Goal: Task Accomplishment & Management: Use online tool/utility

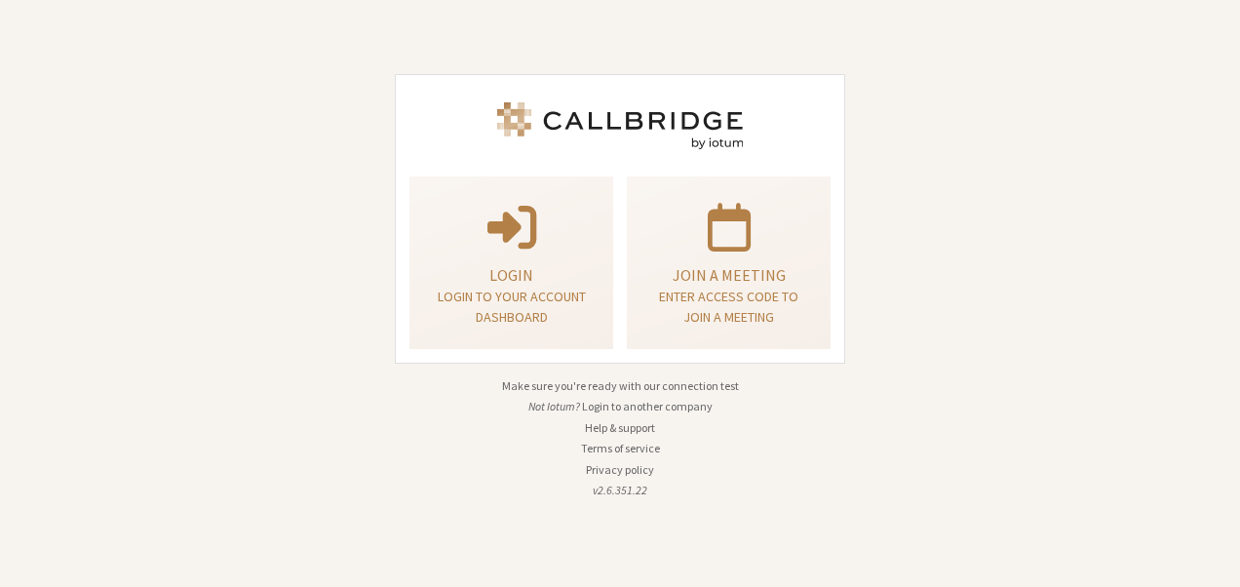
click at [1008, 265] on div "Login Login to your account dashboard Join a meeting Enter access code to join …" at bounding box center [620, 293] width 1240 height 587
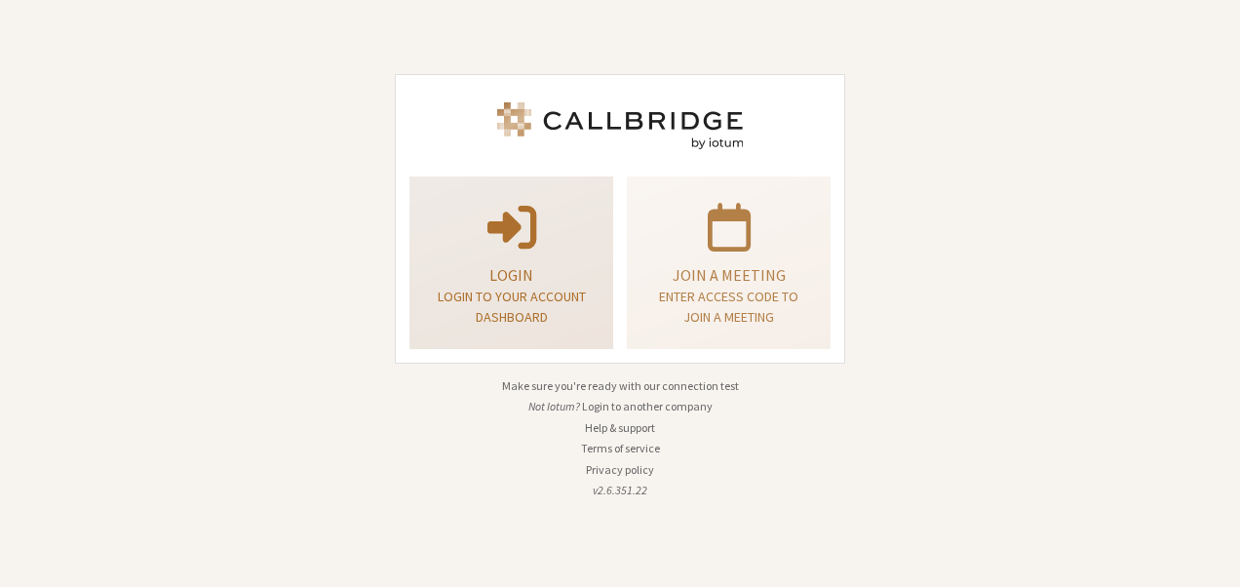
click at [573, 344] on button "Login Login to your account dashboard" at bounding box center [511, 262] width 204 height 172
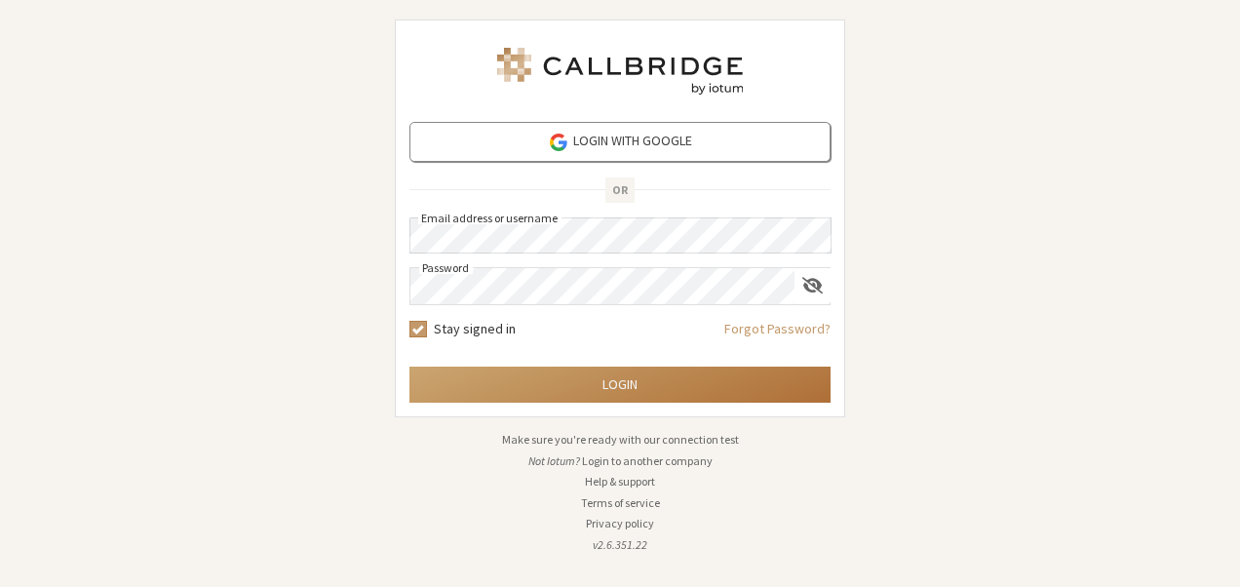
click at [605, 372] on button "Login" at bounding box center [619, 384] width 421 height 36
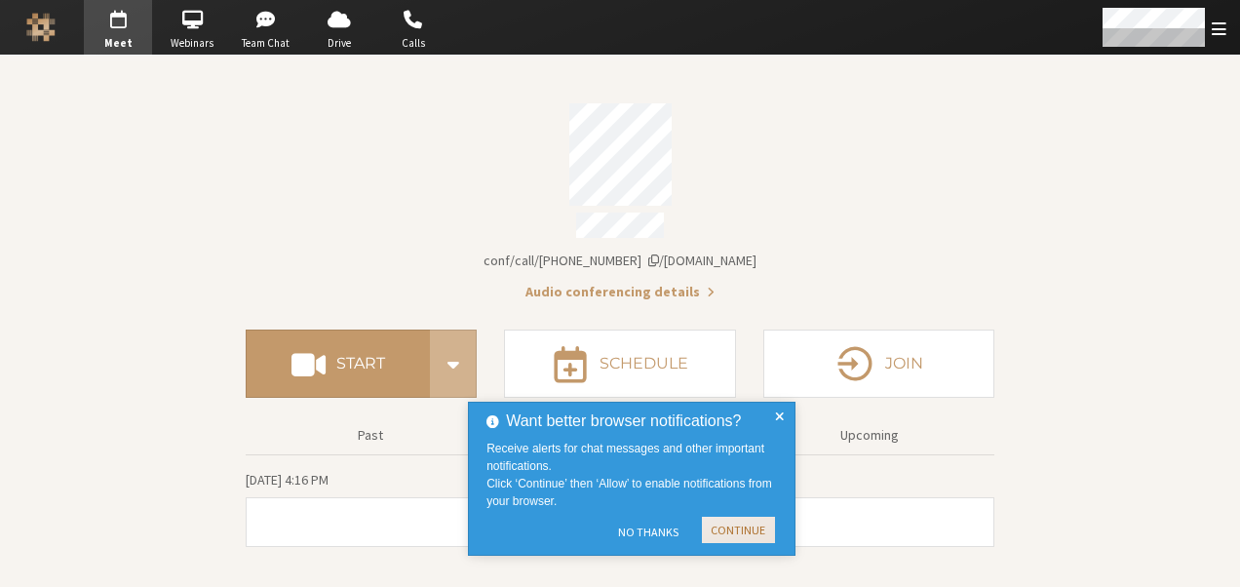
click at [717, 530] on button "Continue" at bounding box center [738, 530] width 73 height 26
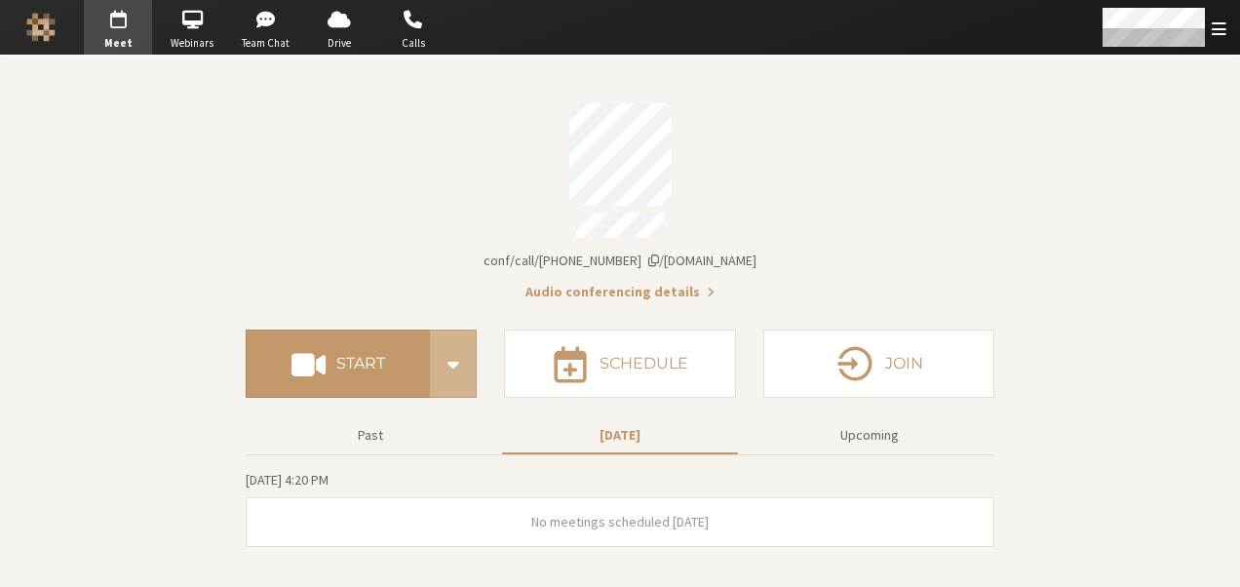
click at [312, 220] on div "Account details" at bounding box center [620, 227] width 748 height 31
click at [350, 439] on button "Past" at bounding box center [370, 435] width 236 height 34
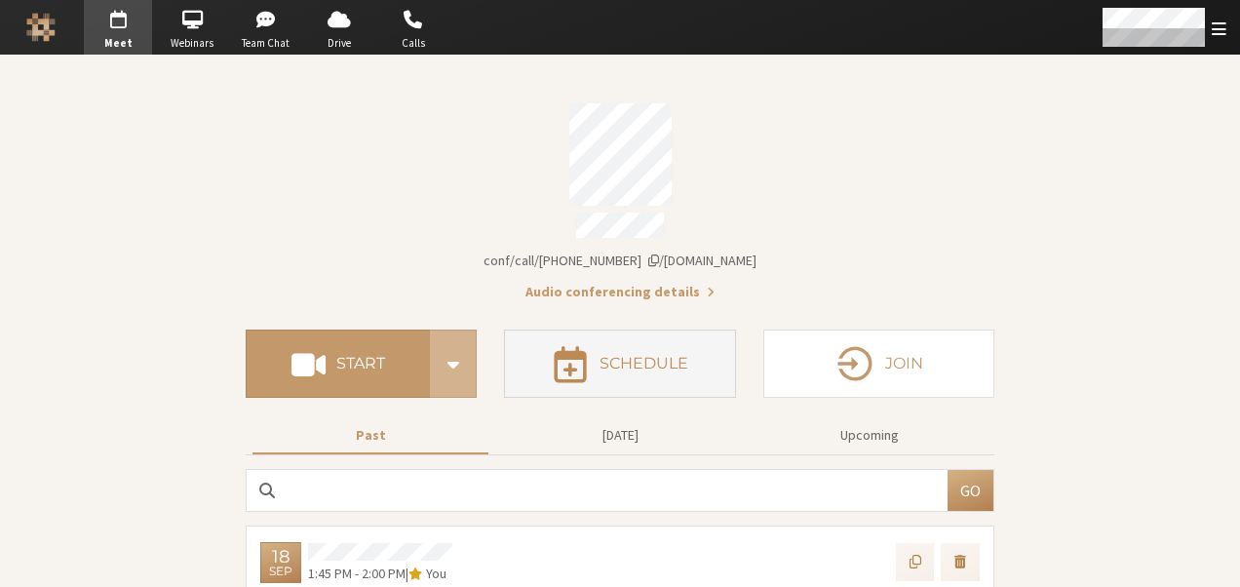
click at [599, 356] on h4 "Schedule" at bounding box center [643, 364] width 89 height 16
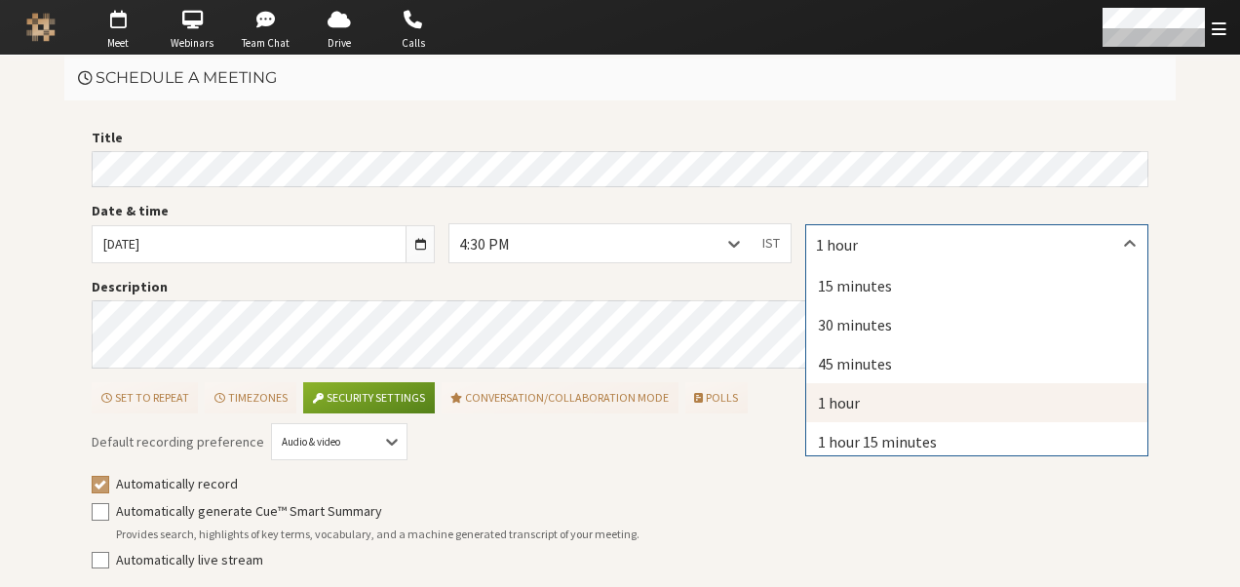
drag, startPoint x: 889, startPoint y: 253, endPoint x: 882, endPoint y: 287, distance: 33.8
click at [882, 262] on div "option undefined focused, 4 of 26. 26 results available. Use Up and Down to cho…" at bounding box center [976, 243] width 343 height 38
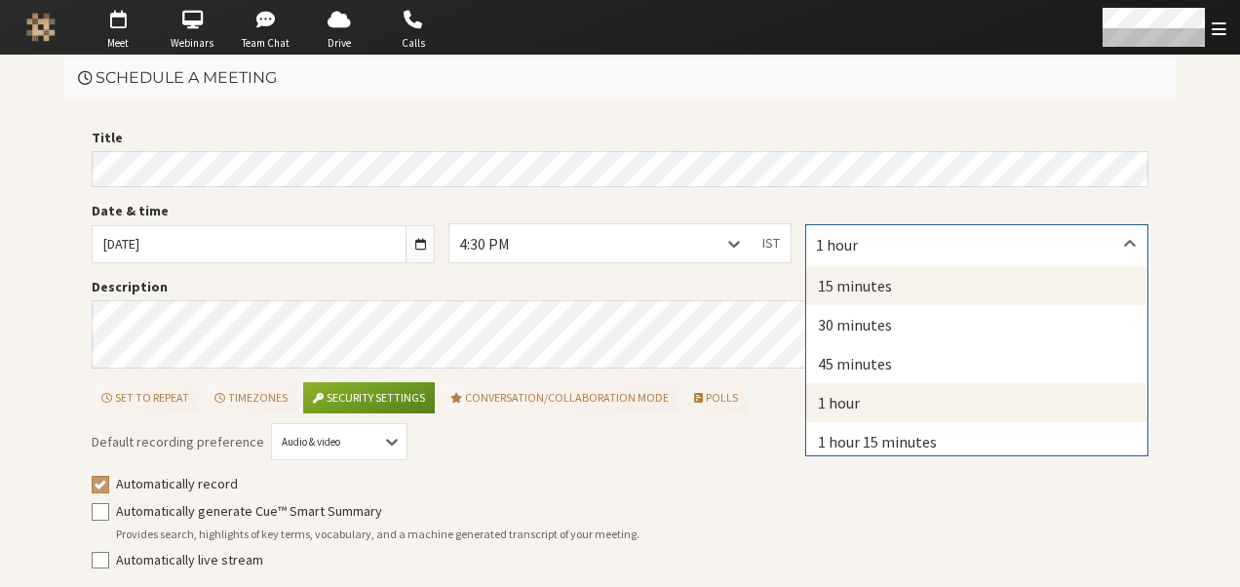
click at [882, 287] on div "15 minutes" at bounding box center [976, 285] width 341 height 39
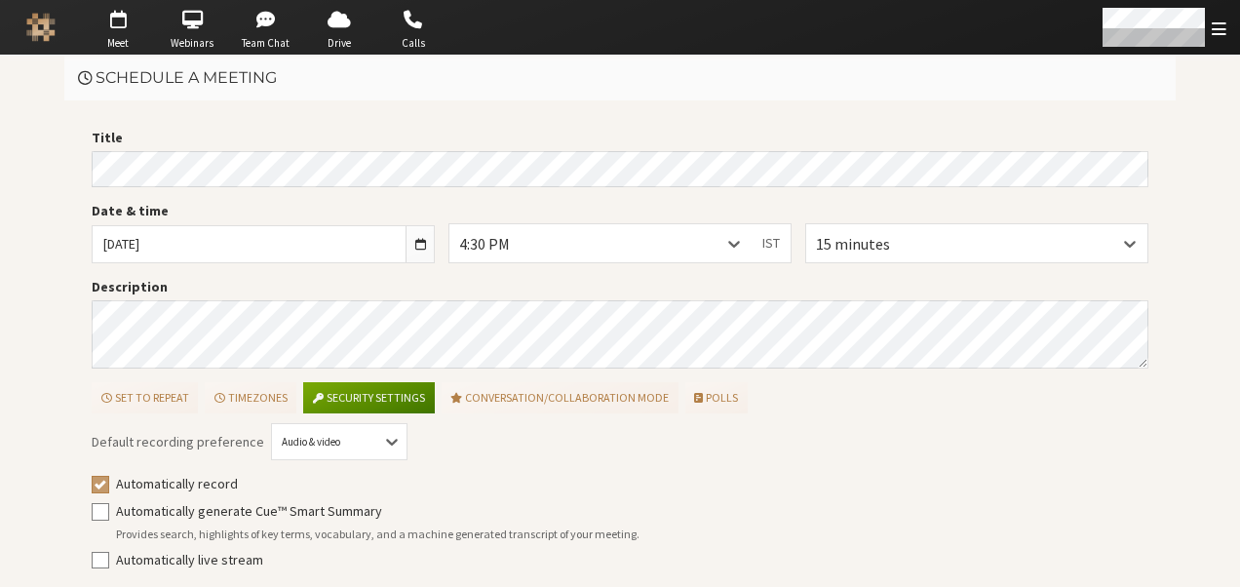
click at [375, 382] on button "Security settings" at bounding box center [368, 397] width 131 height 31
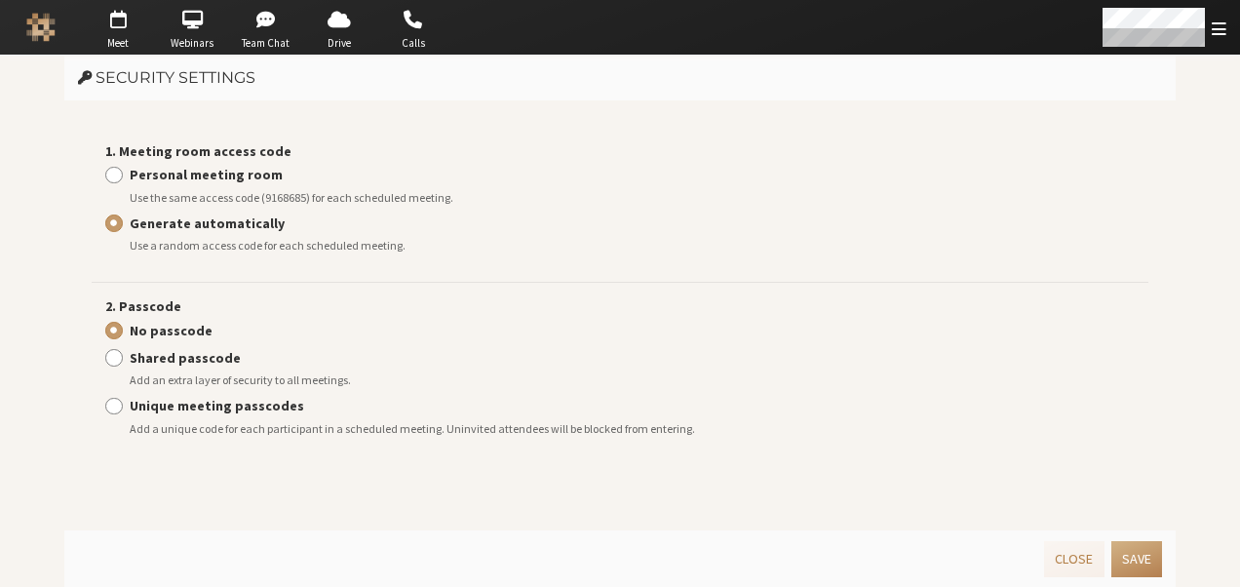
click at [261, 181] on strong "Personal meeting room" at bounding box center [206, 175] width 153 height 18
click at [123, 181] on input "Personal meeting room" at bounding box center [114, 174] width 18 height 19
radio input "true"
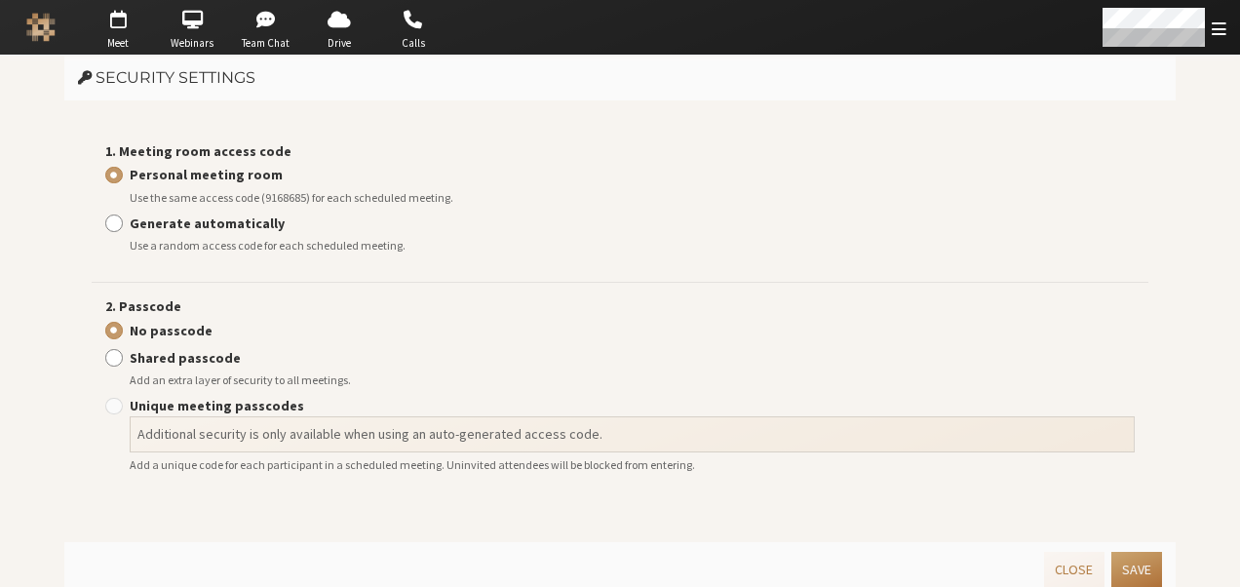
click at [1121, 565] on button "Save" at bounding box center [1136, 570] width 51 height 36
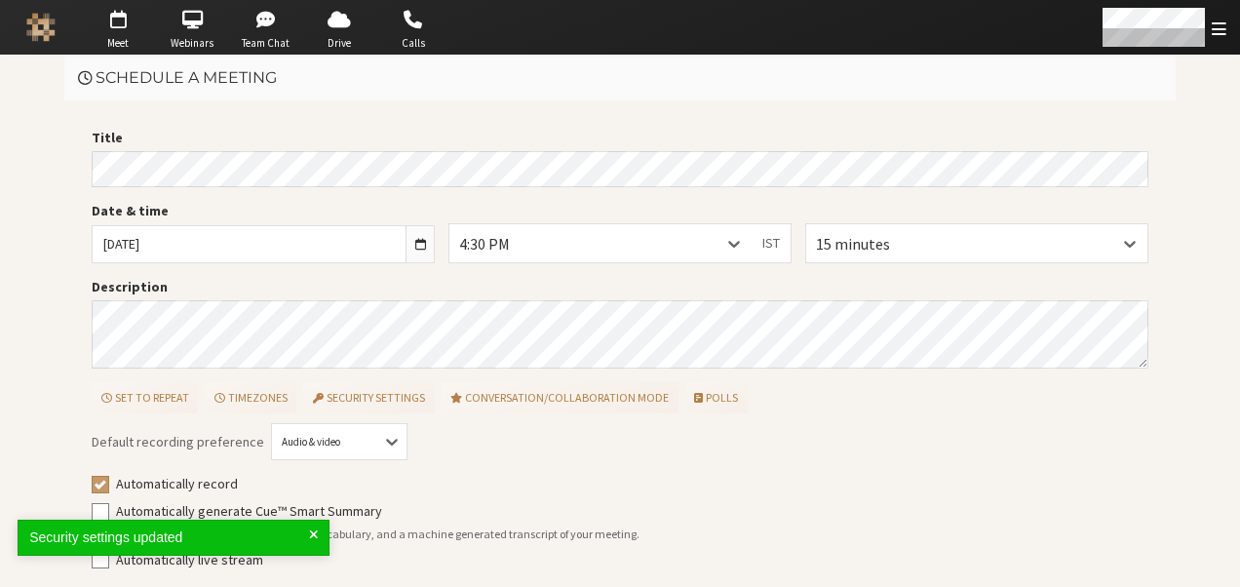
scroll to position [80, 0]
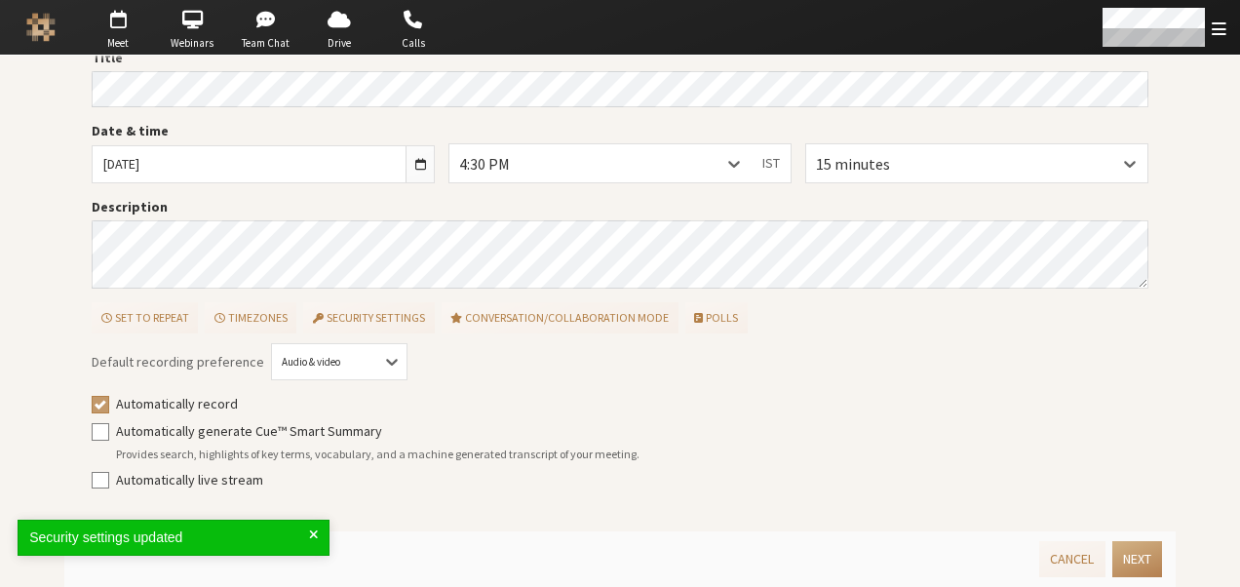
click at [85, 394] on div "Title Date & time Thu, Sep 18, 2025 4:30 PM IST 15 minutes Description Set to r…" at bounding box center [620, 276] width 1070 height 456
click at [92, 400] on input "Automatically record" at bounding box center [101, 403] width 18 height 19
checkbox input "false"
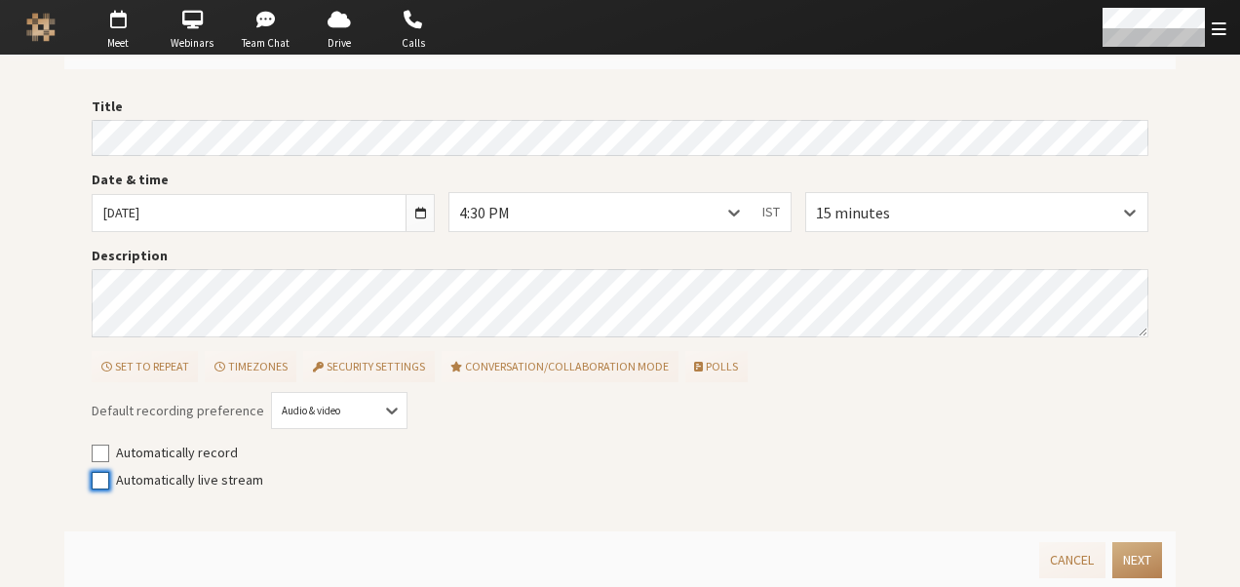
click at [97, 481] on input "Automatically live stream" at bounding box center [101, 479] width 18 height 19
checkbox input "true"
click at [1224, 35] on span "Open menu" at bounding box center [1218, 28] width 15 height 19
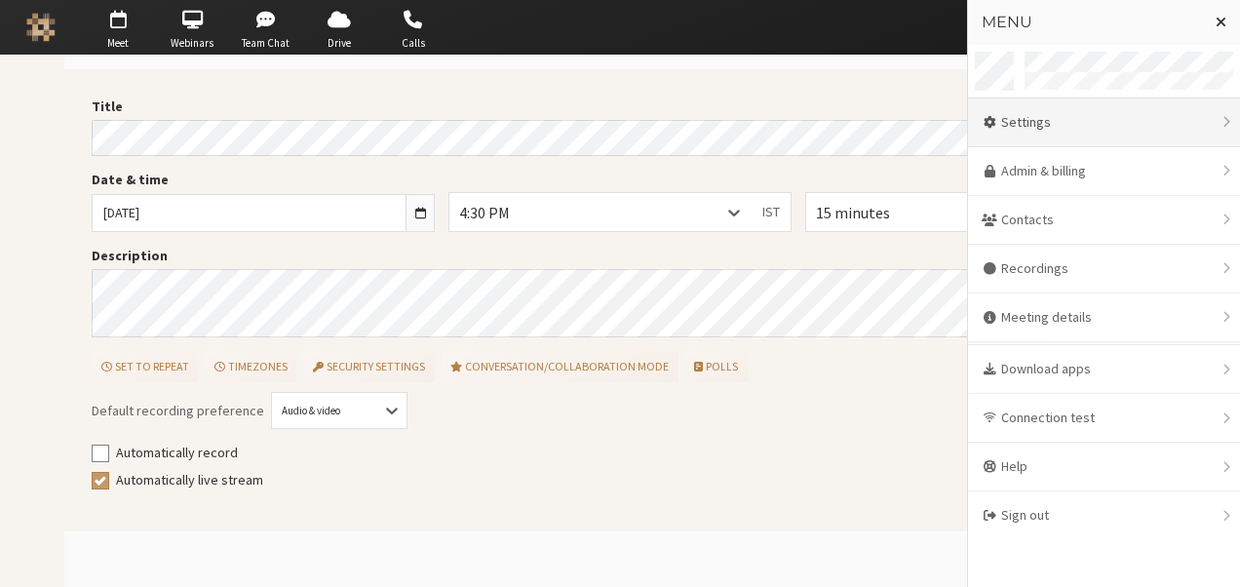
click at [1134, 140] on div "Settings" at bounding box center [1104, 122] width 272 height 49
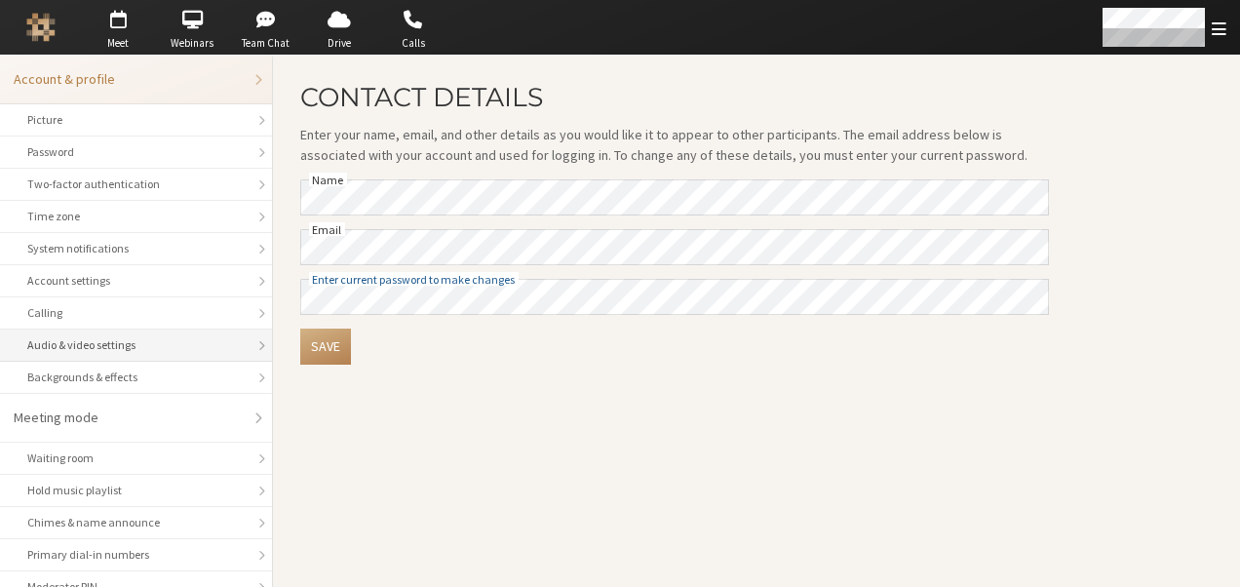
click at [167, 336] on div "Audio & video settings" at bounding box center [135, 345] width 217 height 18
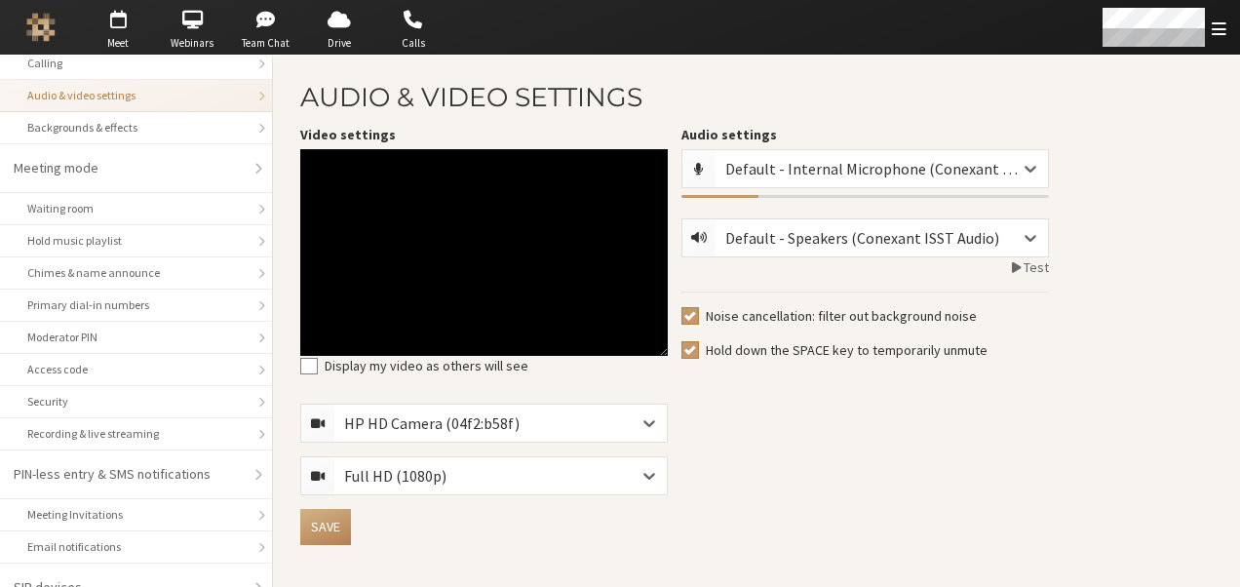
scroll to position [250, 0]
click at [144, 417] on li "Recording & live streaming" at bounding box center [136, 433] width 272 height 32
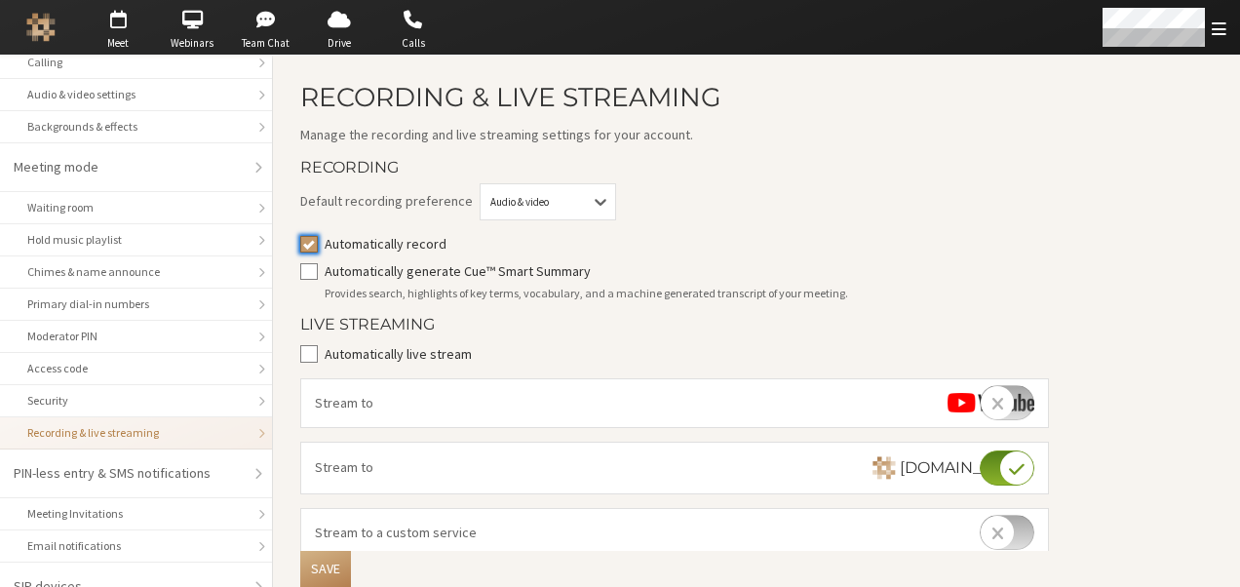
click at [316, 248] on input "Automatically record" at bounding box center [309, 243] width 18 height 19
checkbox input "false"
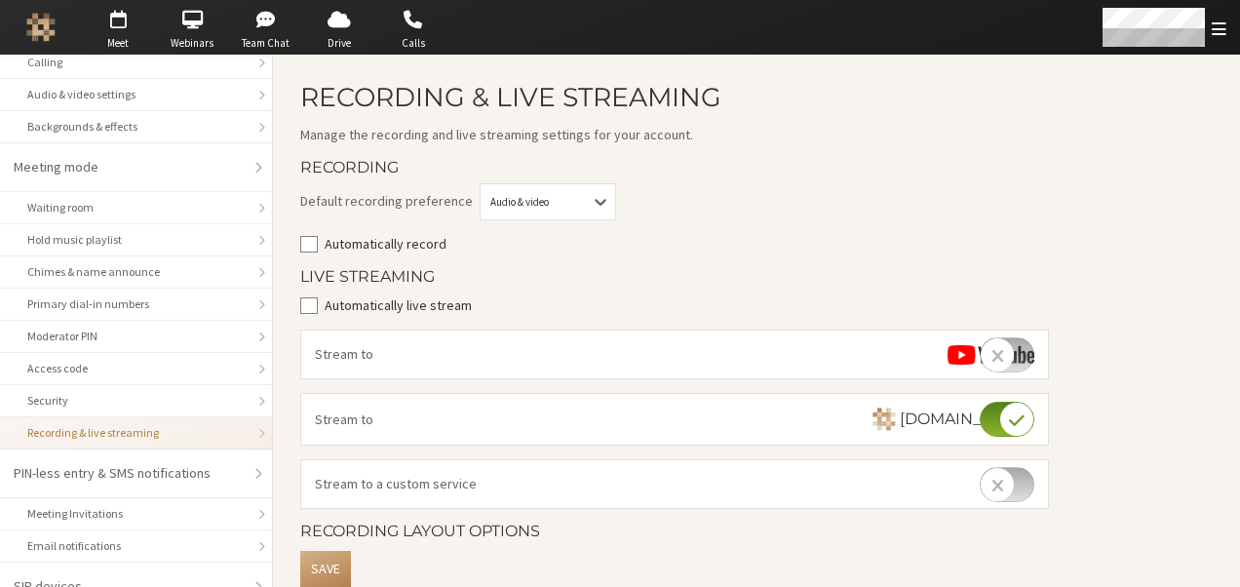
click at [314, 320] on form "Recording Default recording preference Audio & video Automatically record Live …" at bounding box center [674, 598] width 748 height 879
click at [310, 307] on input "Automatically live stream" at bounding box center [309, 304] width 18 height 19
checkbox input "true"
click at [1023, 358] on input "checkbox" at bounding box center [1006, 354] width 55 height 35
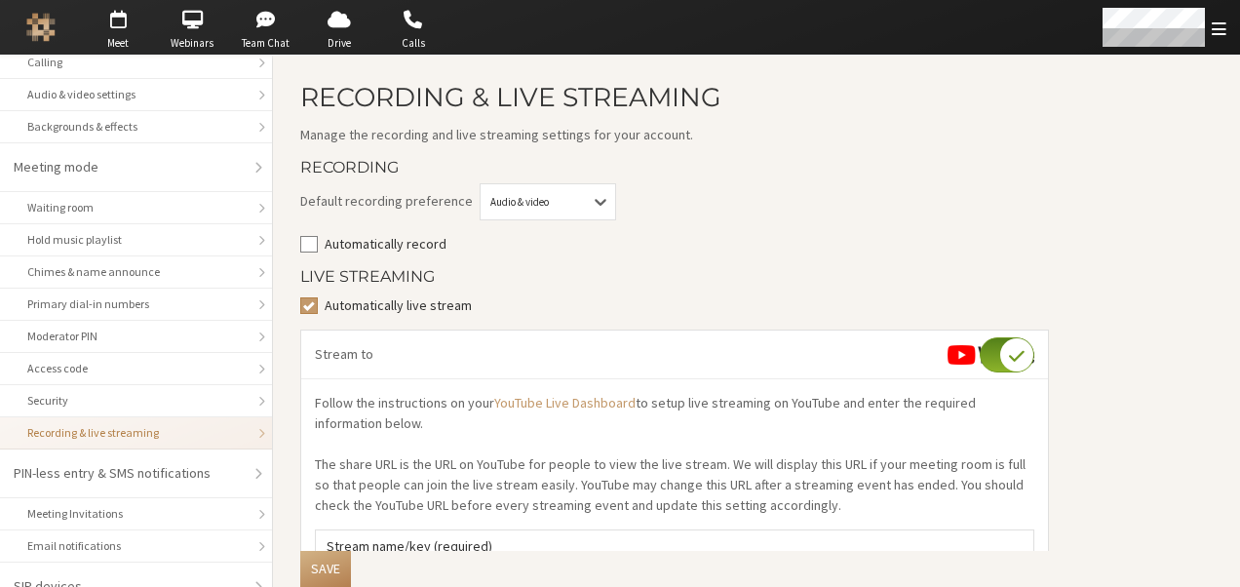
click at [1023, 358] on input "checkbox" at bounding box center [1006, 354] width 55 height 35
checkbox input "false"
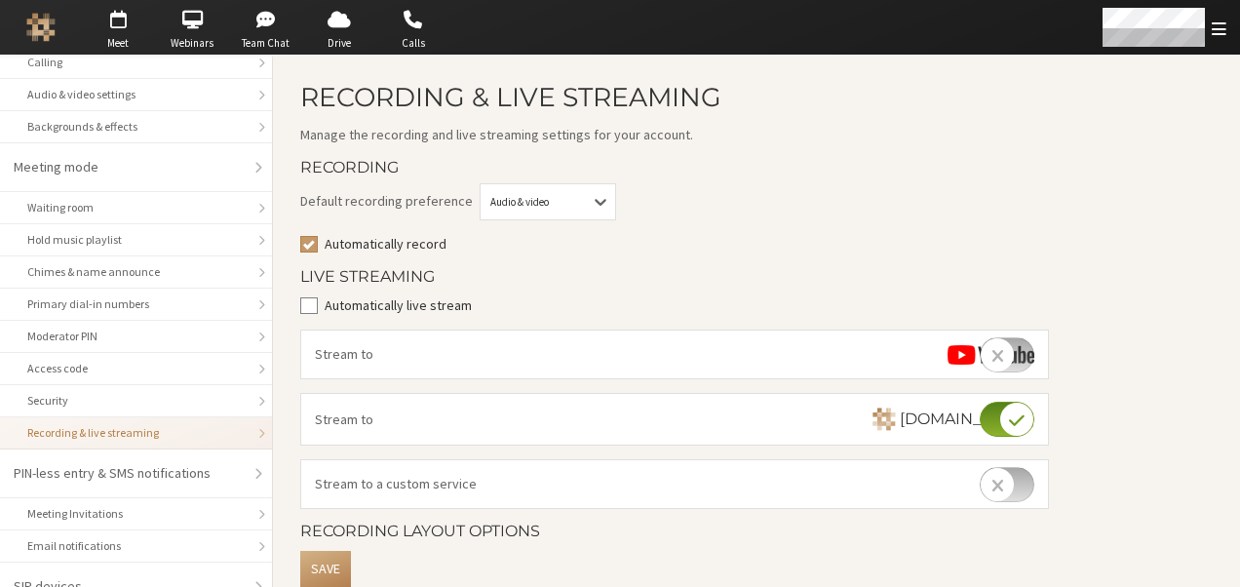
checkbox input "true"
checkbox input "false"
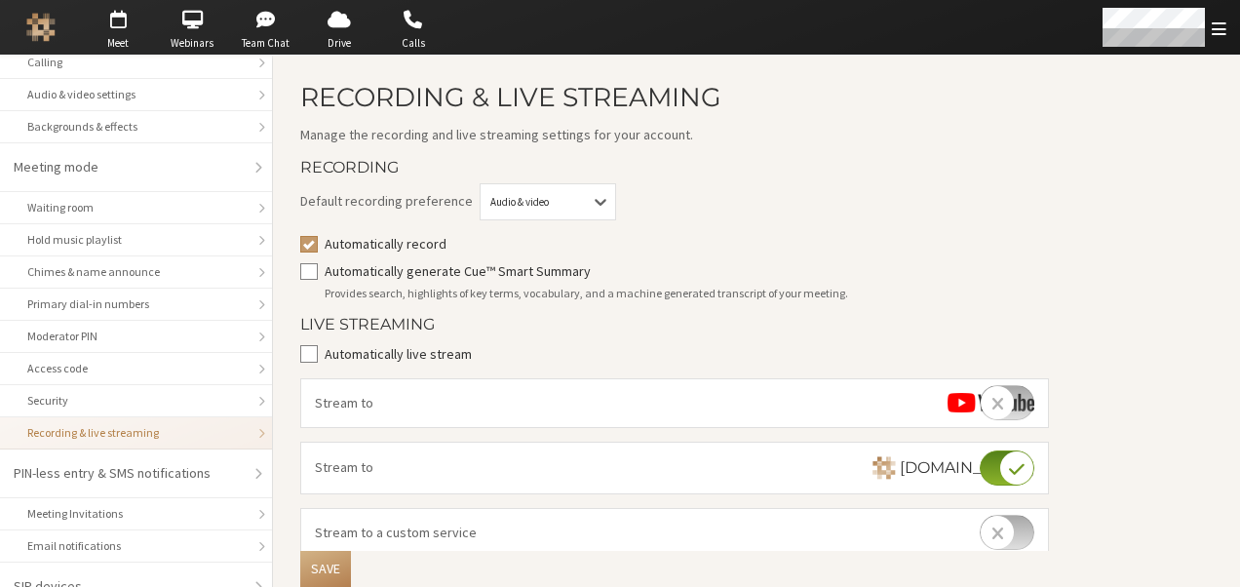
click at [1101, 490] on main "Recording & Live Streaming Manage the recording and live streaming settings for…" at bounding box center [756, 585] width 967 height 1058
click at [996, 462] on input "checkbox" at bounding box center [1006, 467] width 55 height 35
checkbox input "false"
click at [306, 248] on input "Automatically record" at bounding box center [309, 243] width 18 height 19
checkbox input "false"
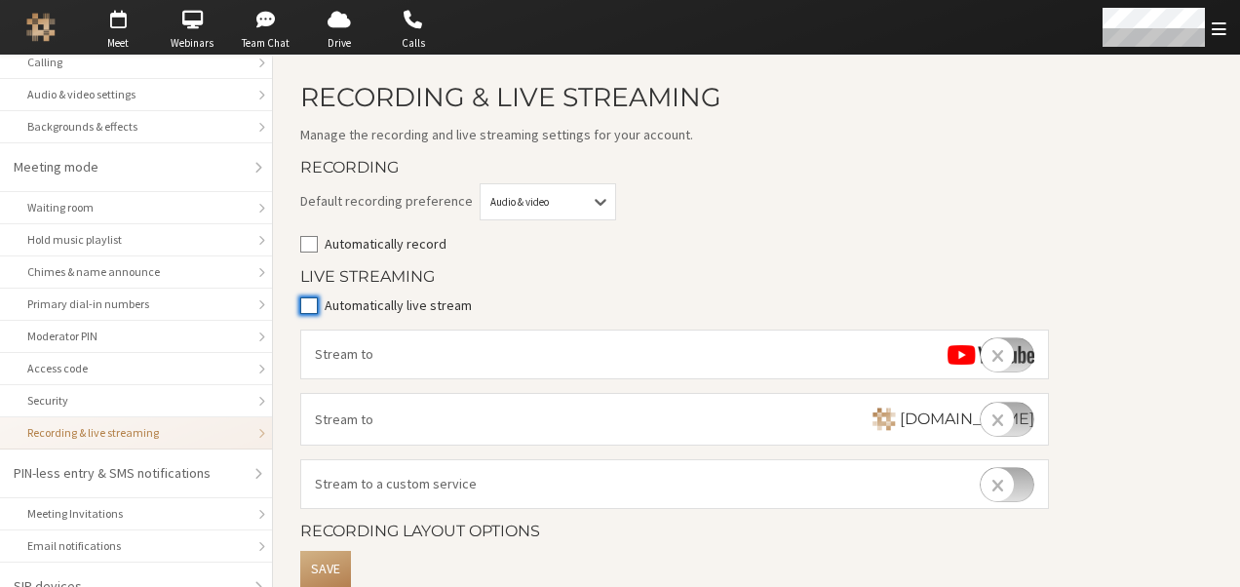
click at [308, 302] on input "Automatically live stream" at bounding box center [309, 304] width 18 height 19
checkbox input "true"
click at [1013, 427] on input "checkbox" at bounding box center [1006, 419] width 55 height 35
checkbox input "true"
click at [336, 577] on button "Save" at bounding box center [325, 569] width 51 height 36
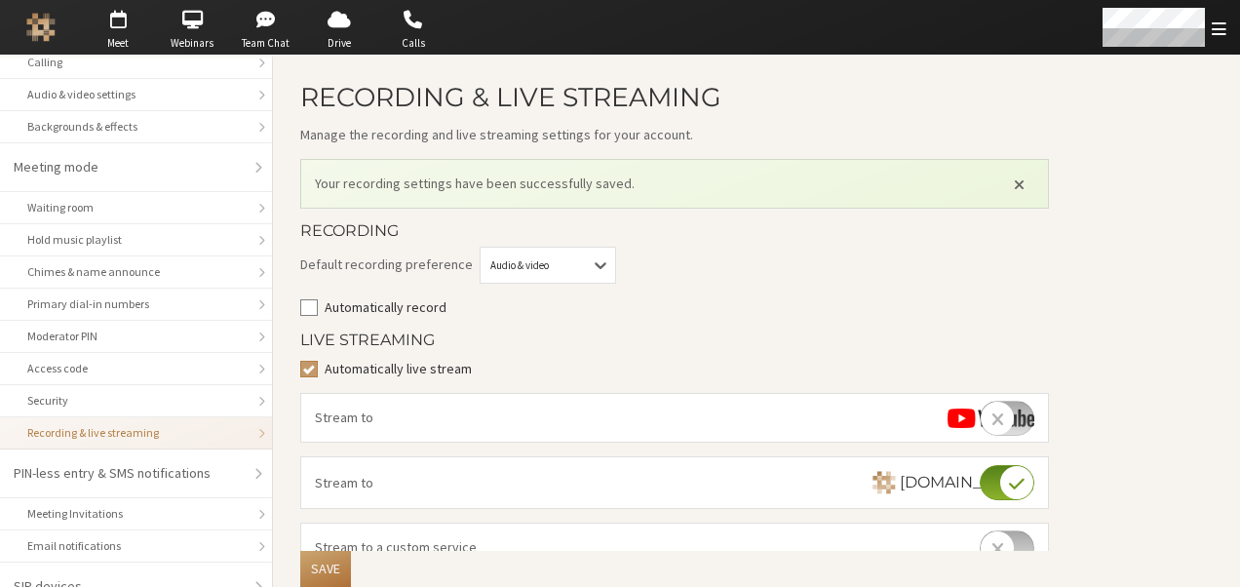
click at [333, 568] on button "Save" at bounding box center [325, 569] width 51 height 36
click at [117, 23] on span "button" at bounding box center [118, 19] width 68 height 31
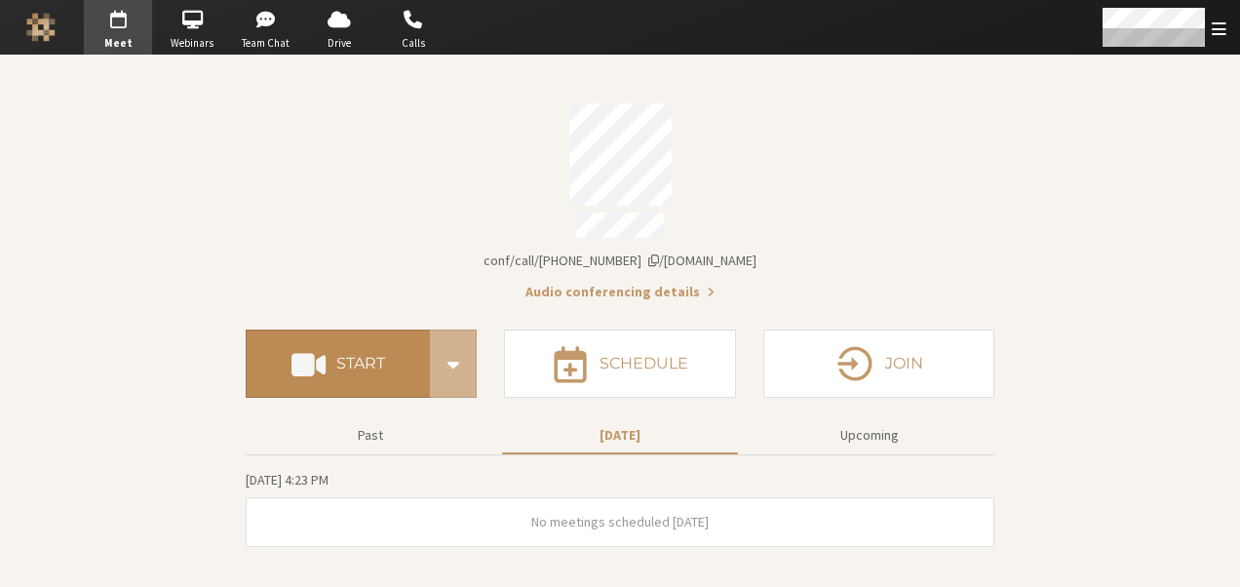
click at [402, 353] on button "Start" at bounding box center [338, 363] width 184 height 68
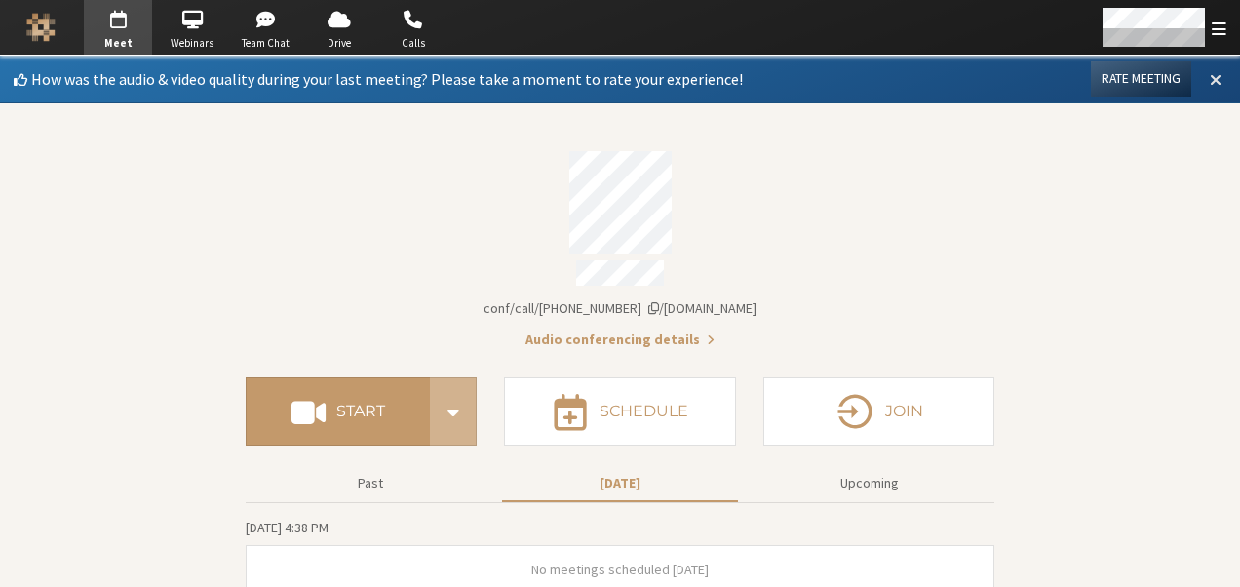
click at [1209, 75] on span at bounding box center [1215, 79] width 12 height 18
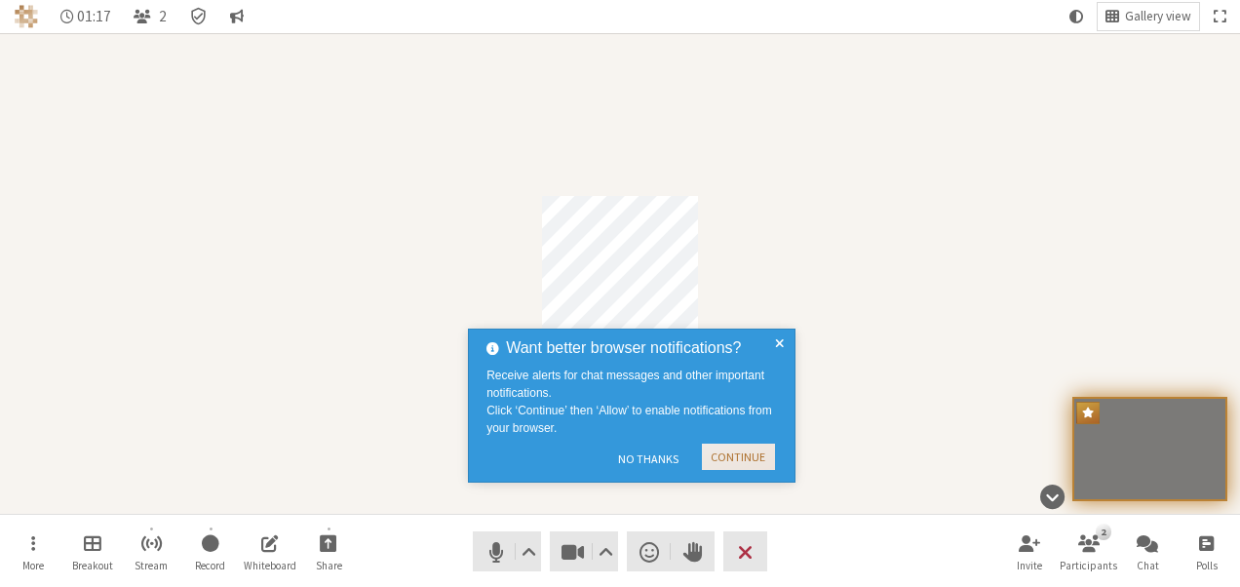
click at [742, 458] on button "Continue" at bounding box center [738, 456] width 73 height 26
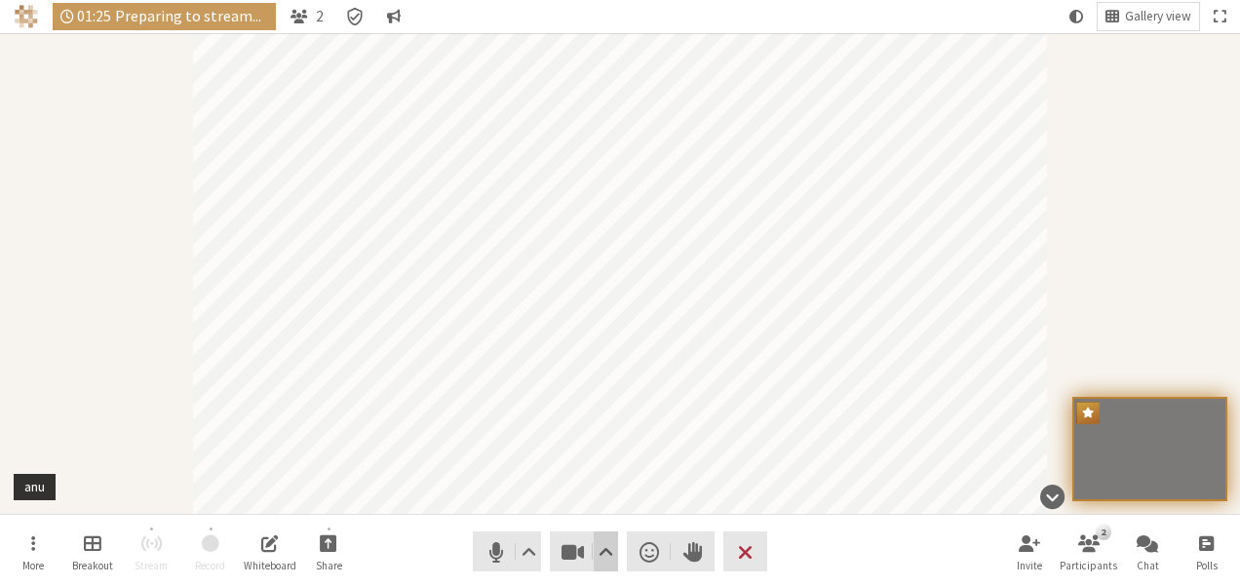
click at [611, 549] on span "Video setting" at bounding box center [605, 551] width 15 height 27
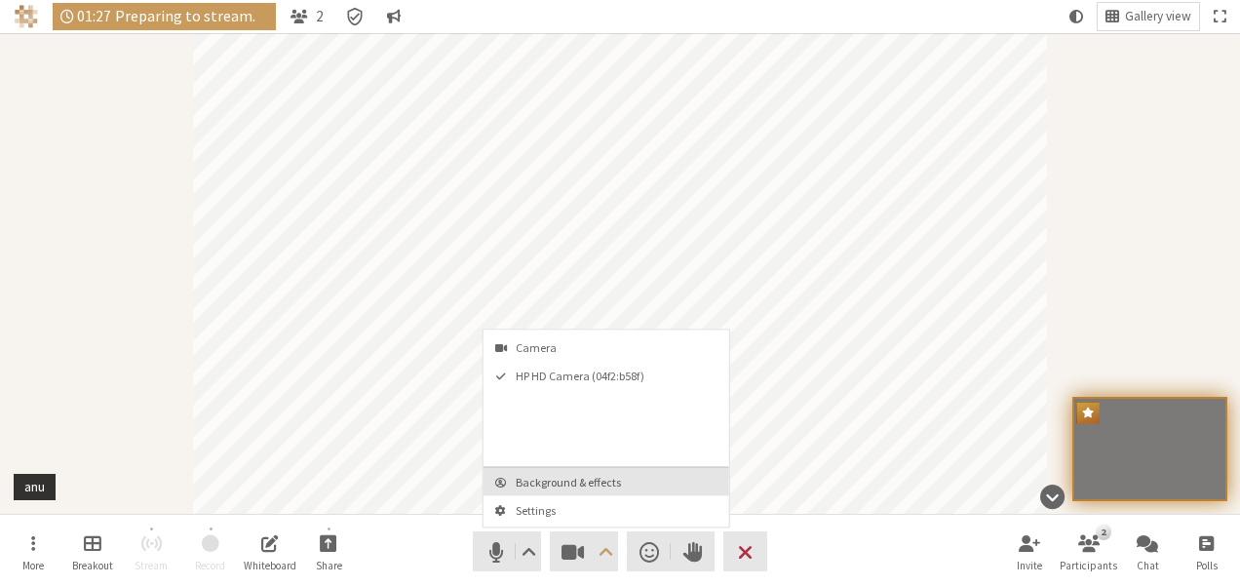
click at [619, 486] on span "Background & effects" at bounding box center [618, 482] width 205 height 13
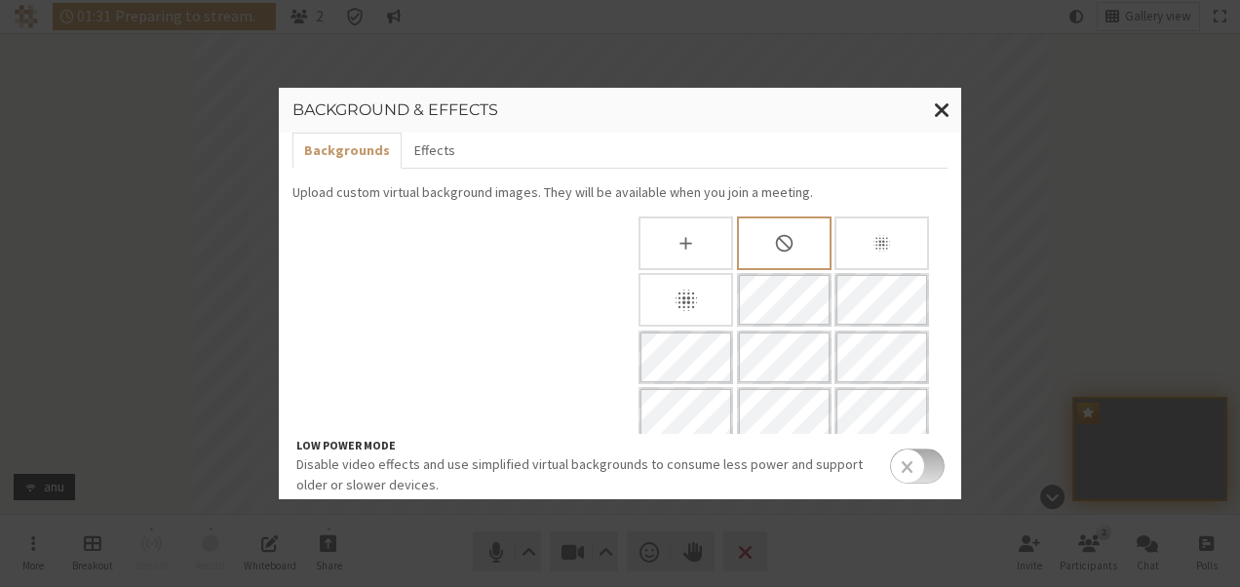
click at [679, 242] on icon "Upload Background" at bounding box center [685, 243] width 12 height 12
click at [839, 242] on div "Slightly blur background" at bounding box center [881, 243] width 95 height 54
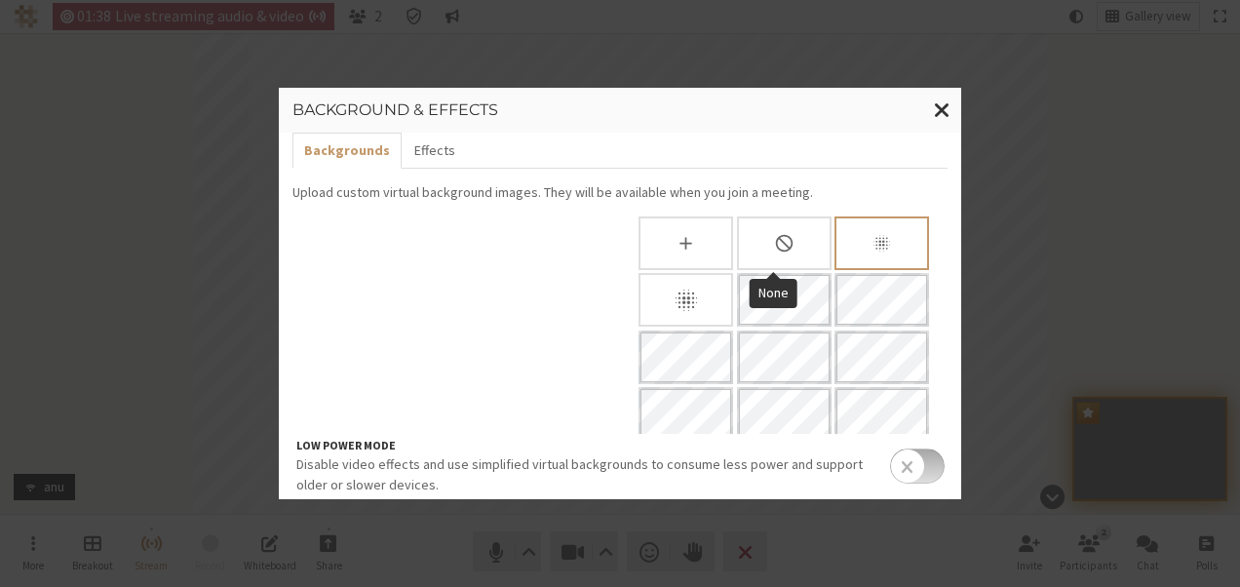
click at [708, 320] on div "Blur background" at bounding box center [685, 300] width 95 height 54
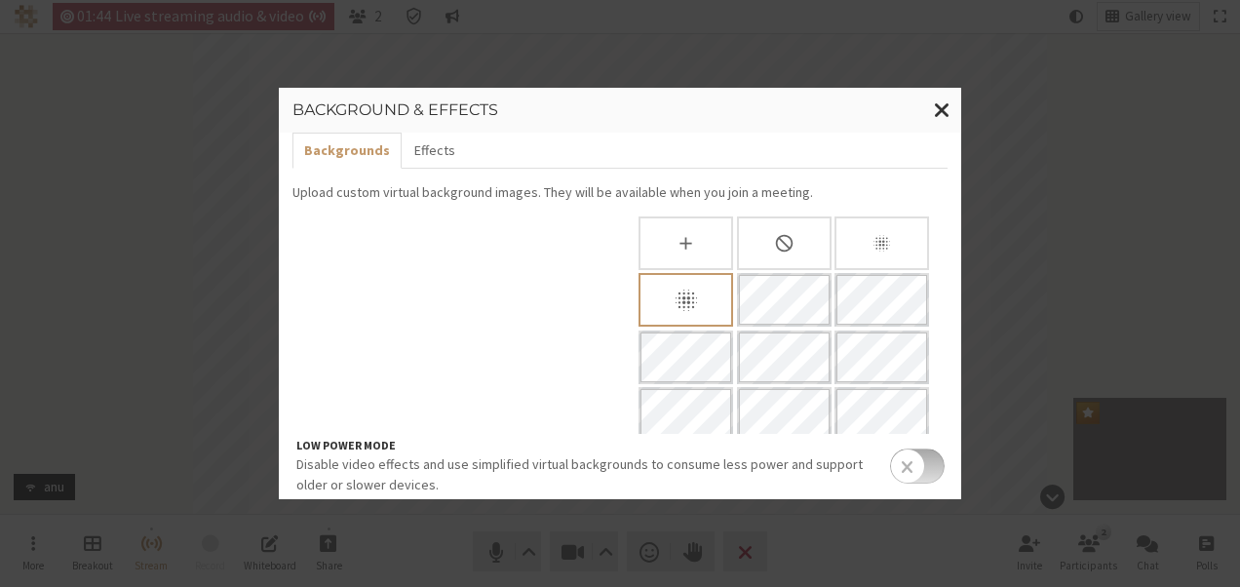
click at [795, 239] on div "None" at bounding box center [784, 243] width 95 height 54
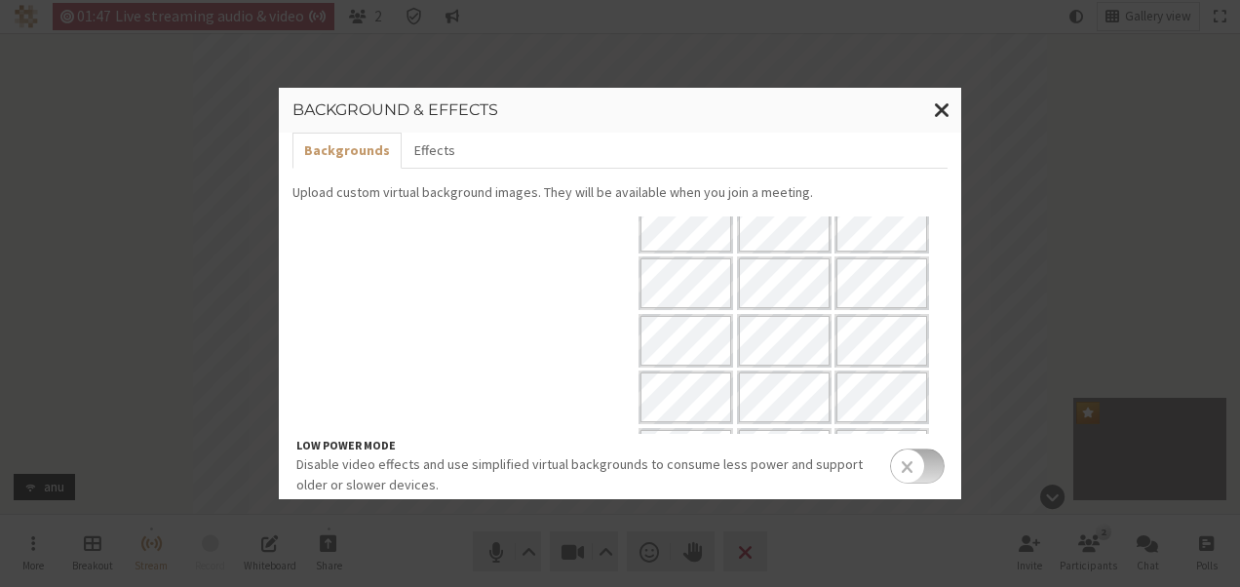
scroll to position [140, 0]
click at [940, 109] on span "Close modal" at bounding box center [942, 109] width 17 height 24
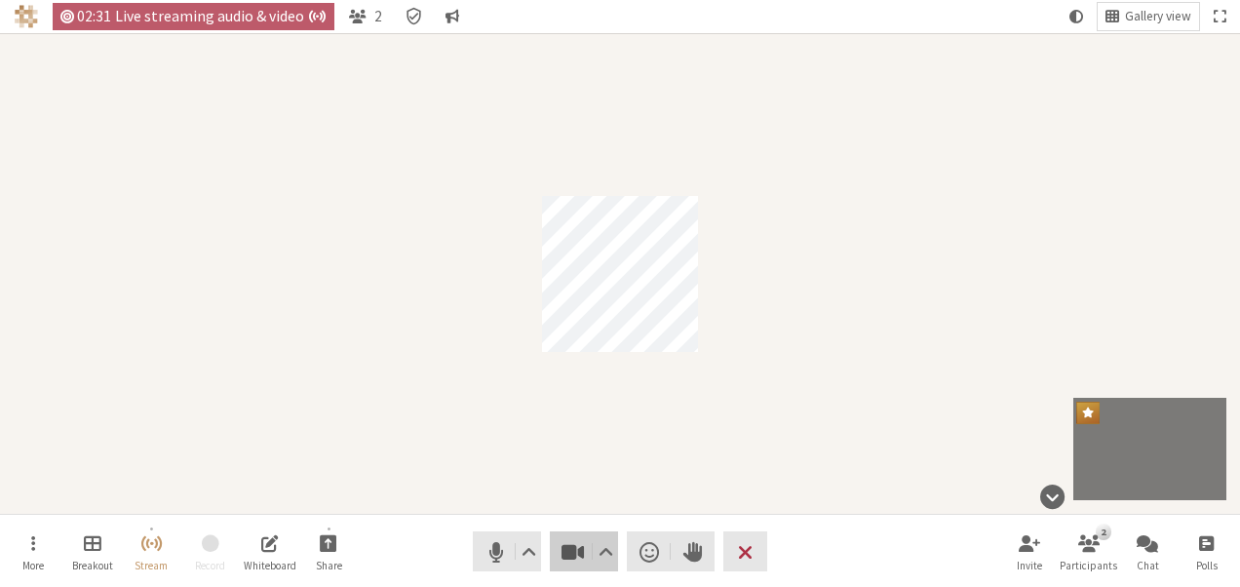
click at [570, 549] on span "Stop video (Alt+V)" at bounding box center [572, 551] width 27 height 27
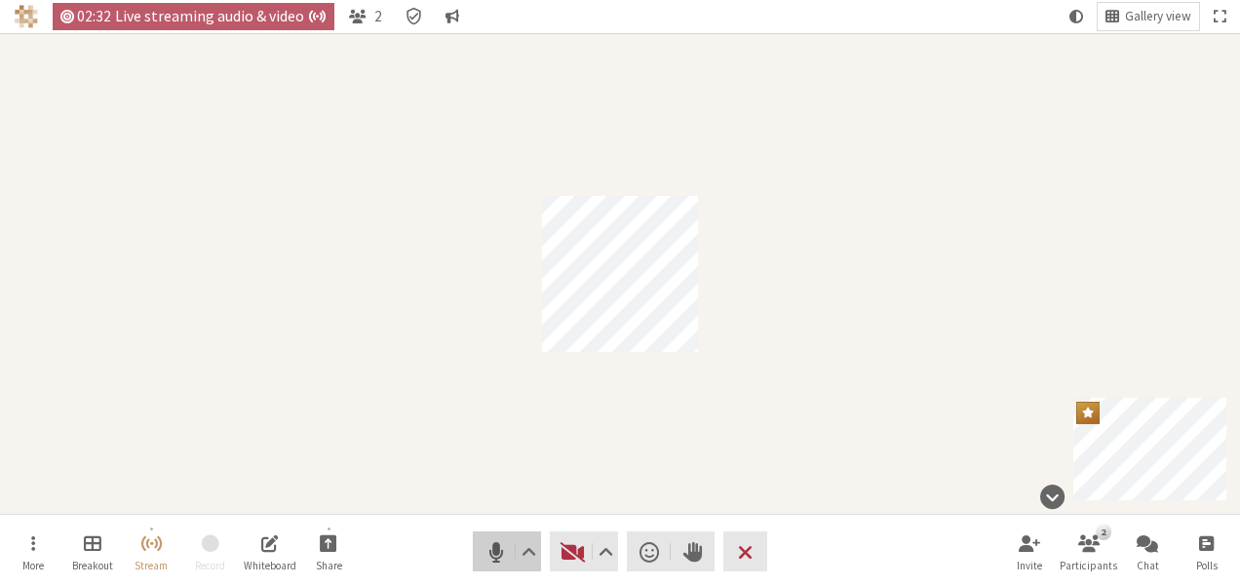
click at [495, 548] on span "Mute (Alt+A)" at bounding box center [495, 551] width 27 height 27
click at [641, 556] on span "Send a reaction" at bounding box center [648, 551] width 19 height 27
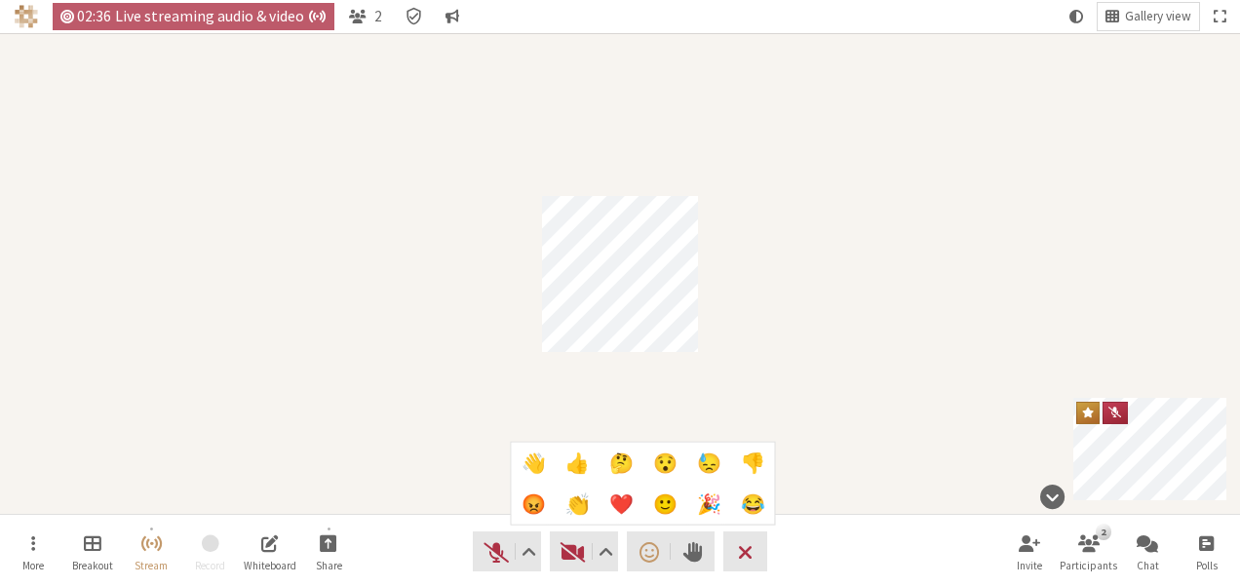
click at [674, 497] on span "🙂" at bounding box center [665, 503] width 24 height 21
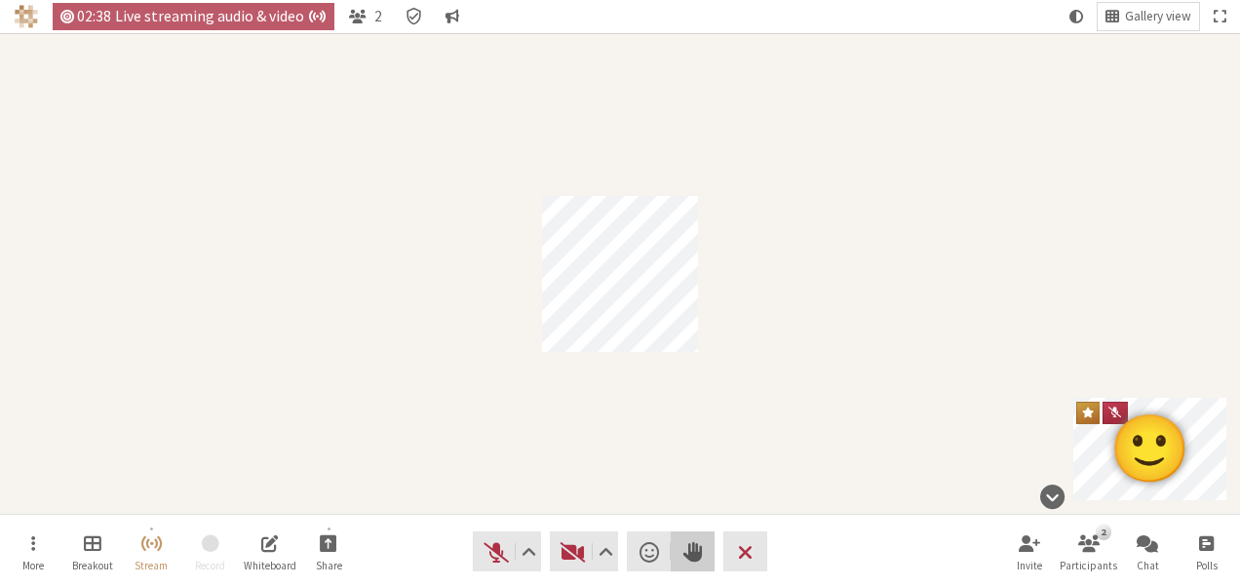
click at [692, 556] on span "Raise hand" at bounding box center [692, 551] width 19 height 27
click at [692, 556] on span "Lower hand" at bounding box center [692, 551] width 19 height 27
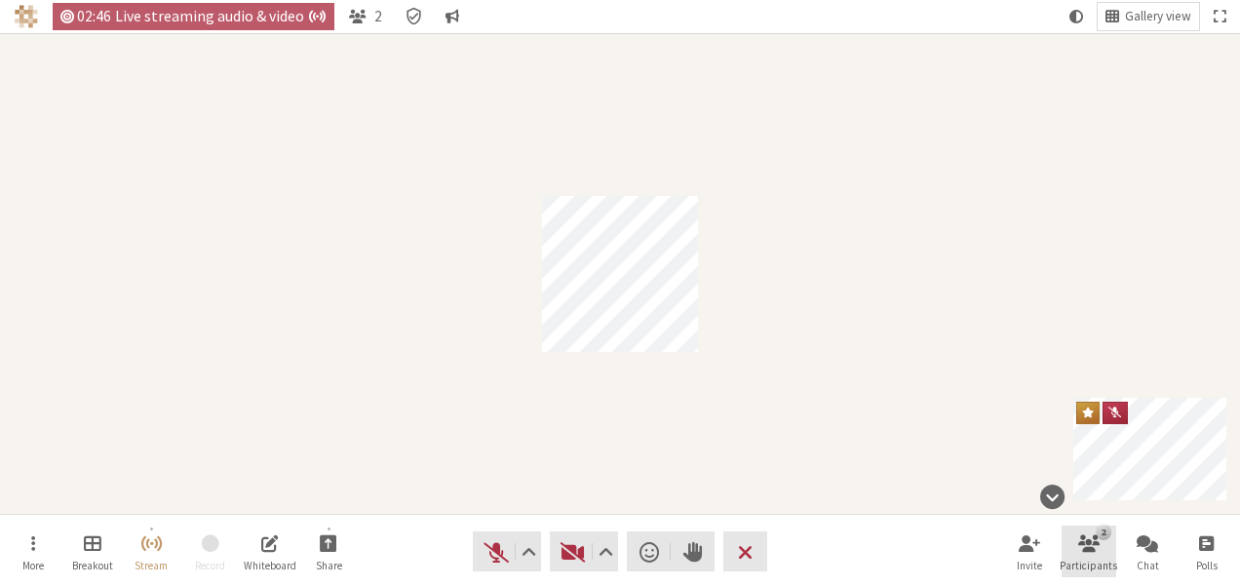
click at [1091, 548] on span "Open participant list" at bounding box center [1088, 542] width 21 height 22
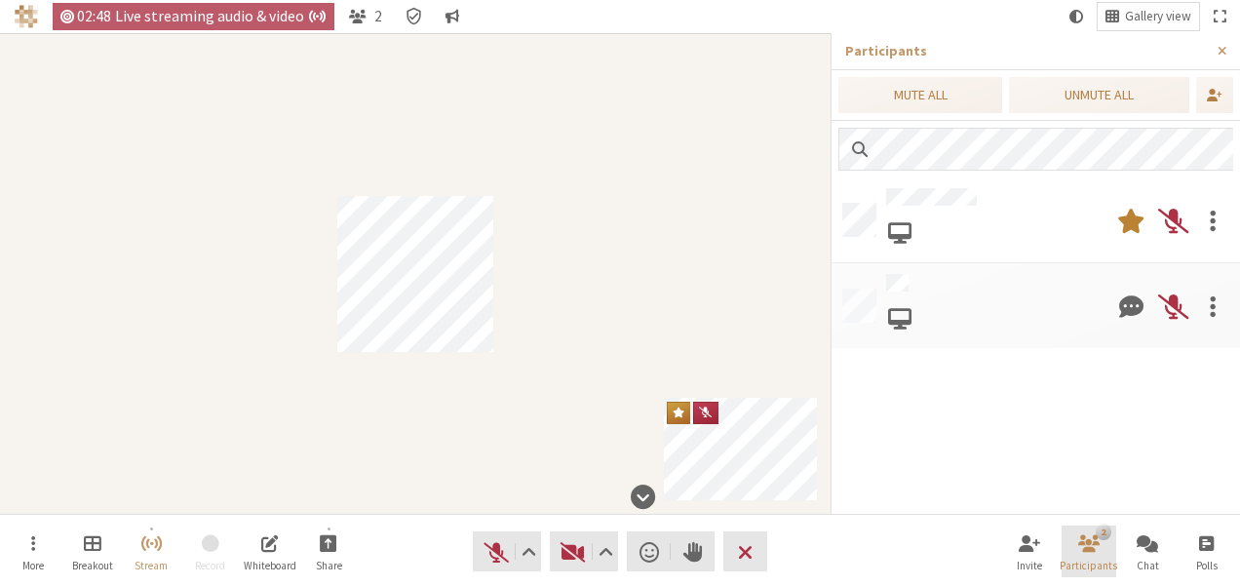
click at [1091, 548] on span "Close participant list" at bounding box center [1088, 542] width 21 height 22
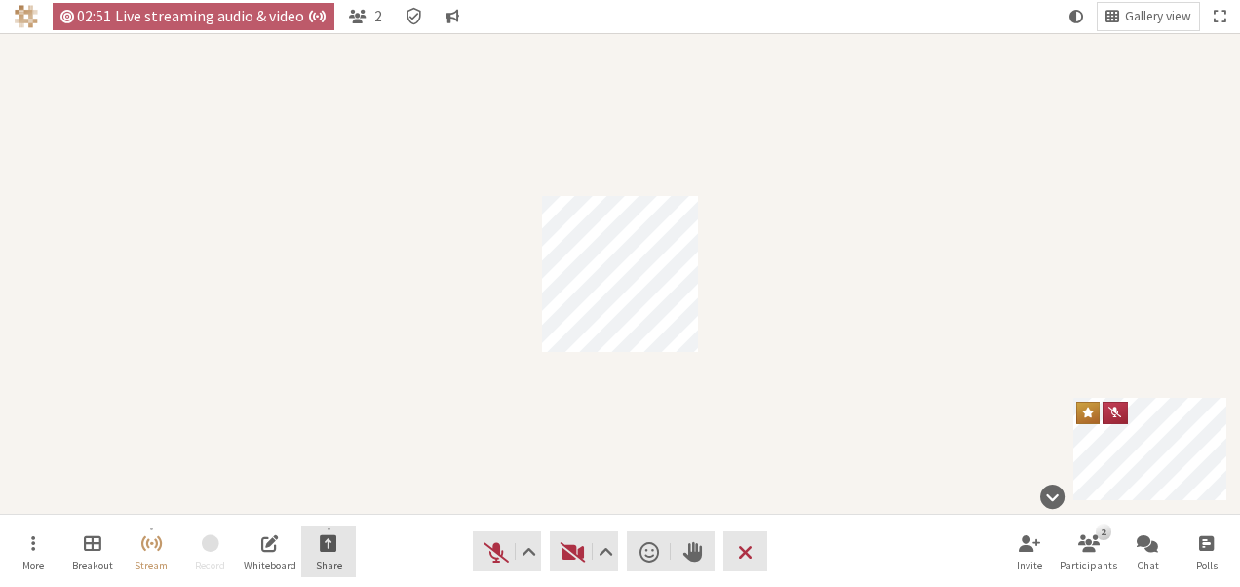
click at [335, 559] on span "Share" at bounding box center [329, 565] width 26 height 12
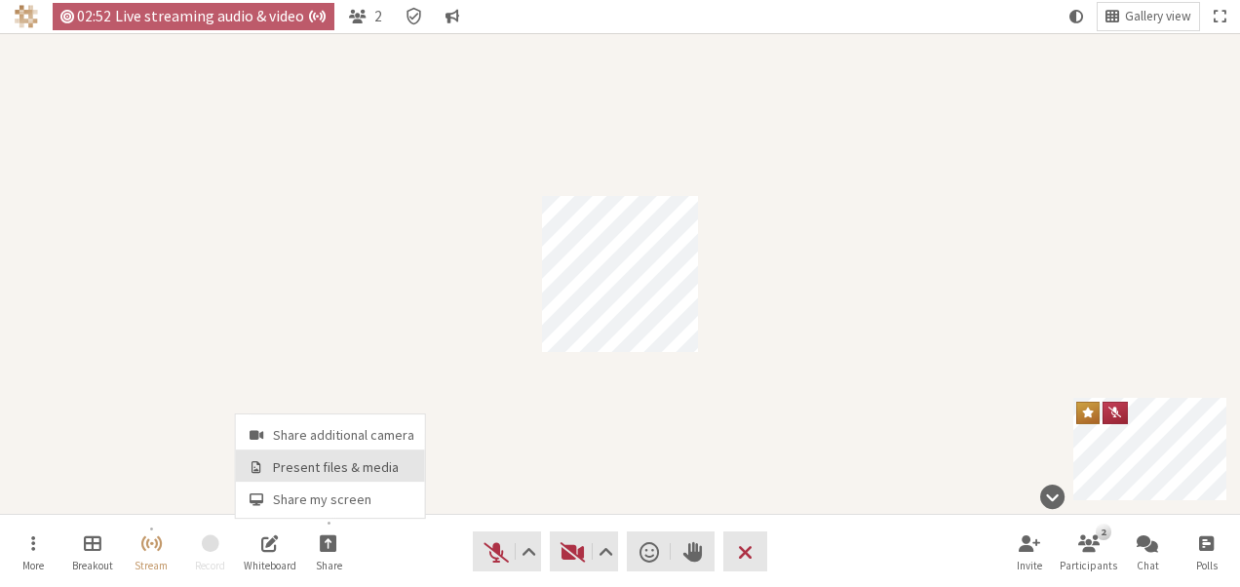
click at [320, 479] on button "Present files & media" at bounding box center [330, 466] width 189 height 32
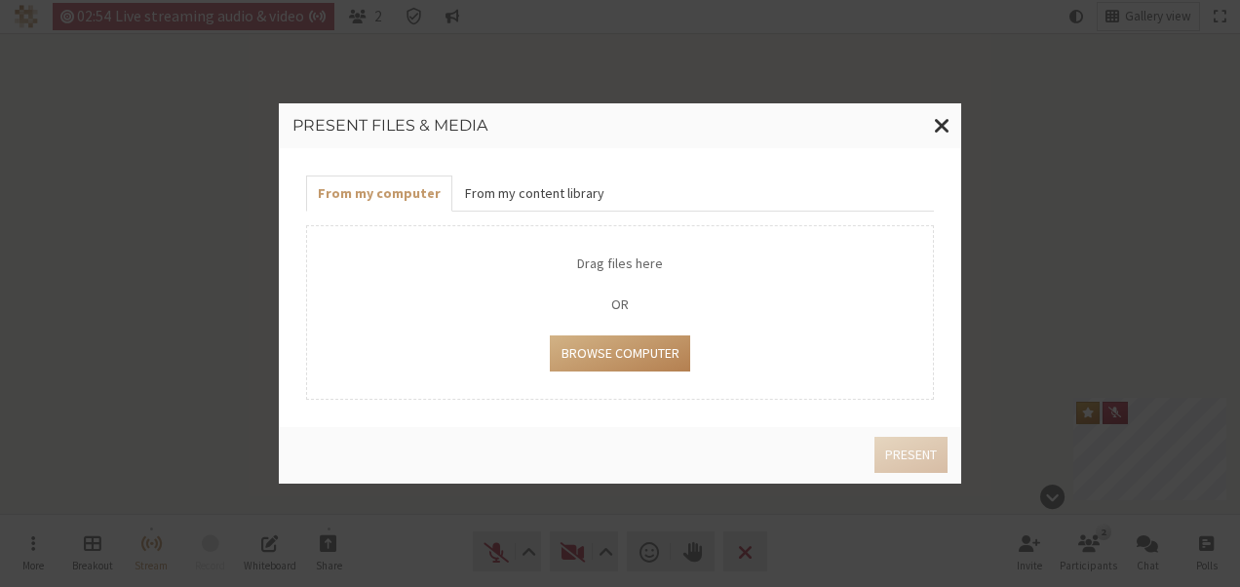
click at [552, 202] on button "From my content library" at bounding box center [533, 193] width 163 height 36
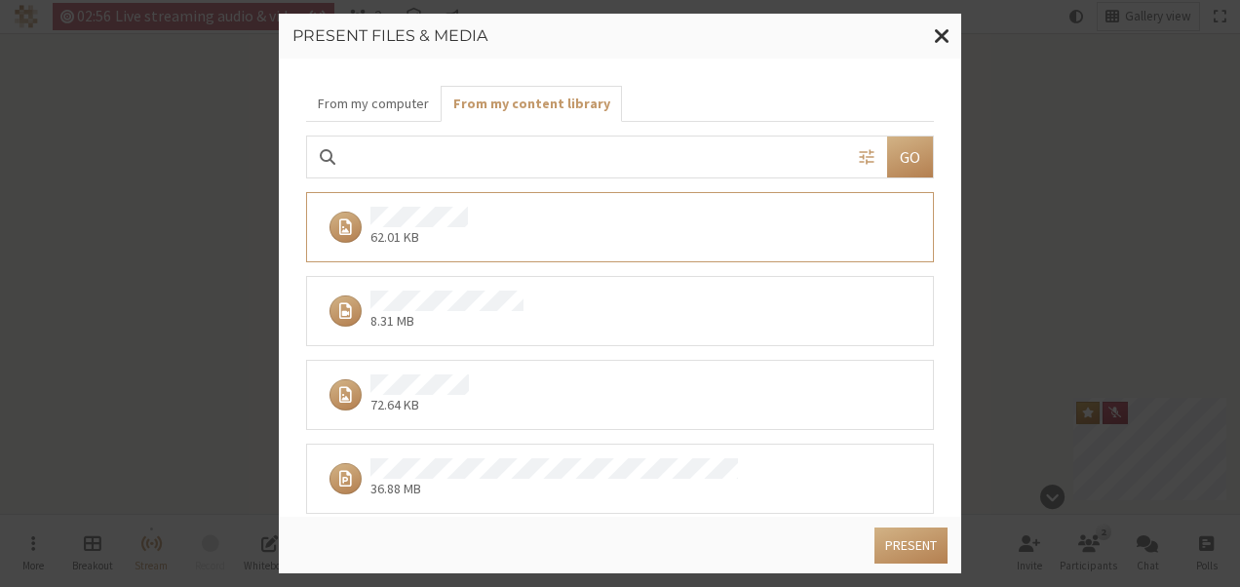
click at [586, 384] on div "72.64 KB" at bounding box center [613, 394] width 585 height 41
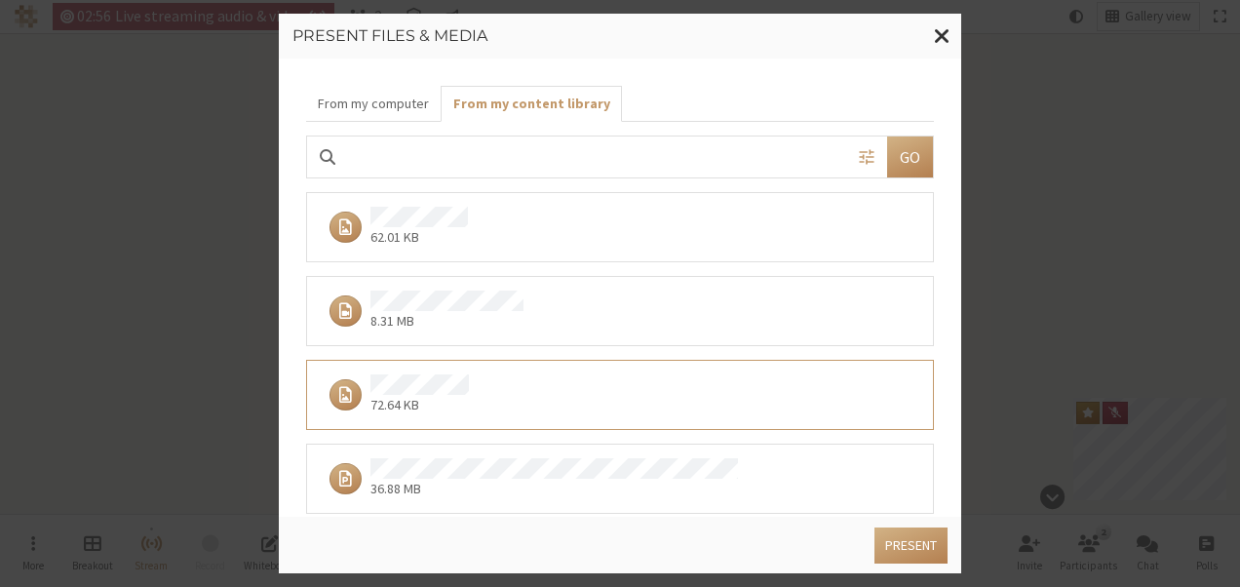
click at [586, 384] on div "72.64 KB" at bounding box center [613, 394] width 585 height 41
click at [890, 556] on button "Present" at bounding box center [910, 545] width 73 height 36
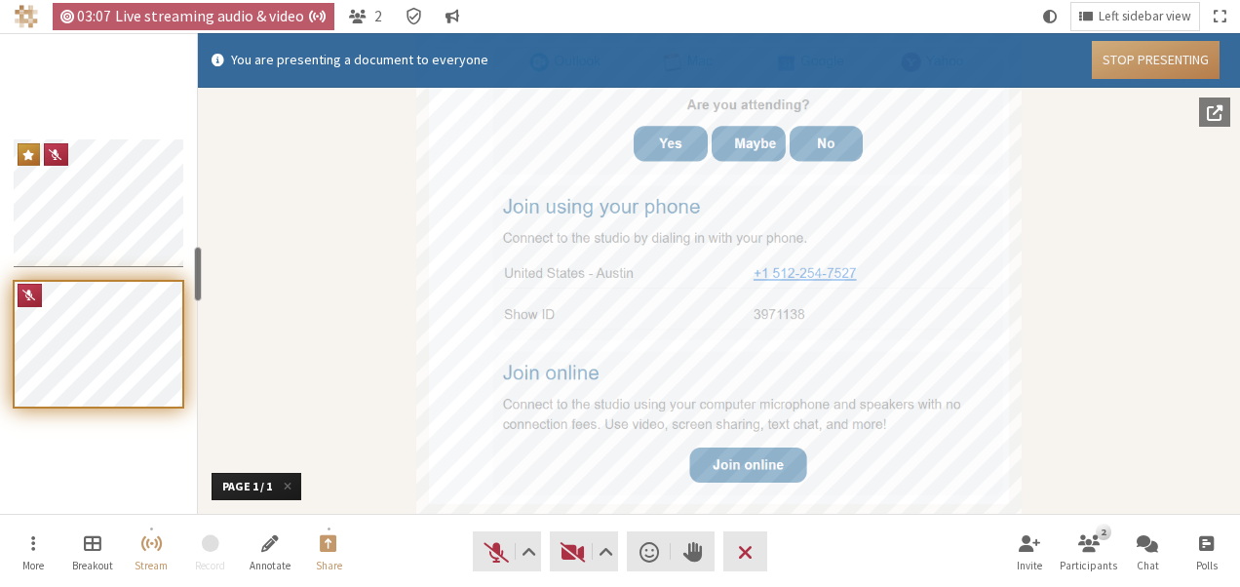
click at [1107, 60] on button "Stop Presenting" at bounding box center [1156, 60] width 128 height 38
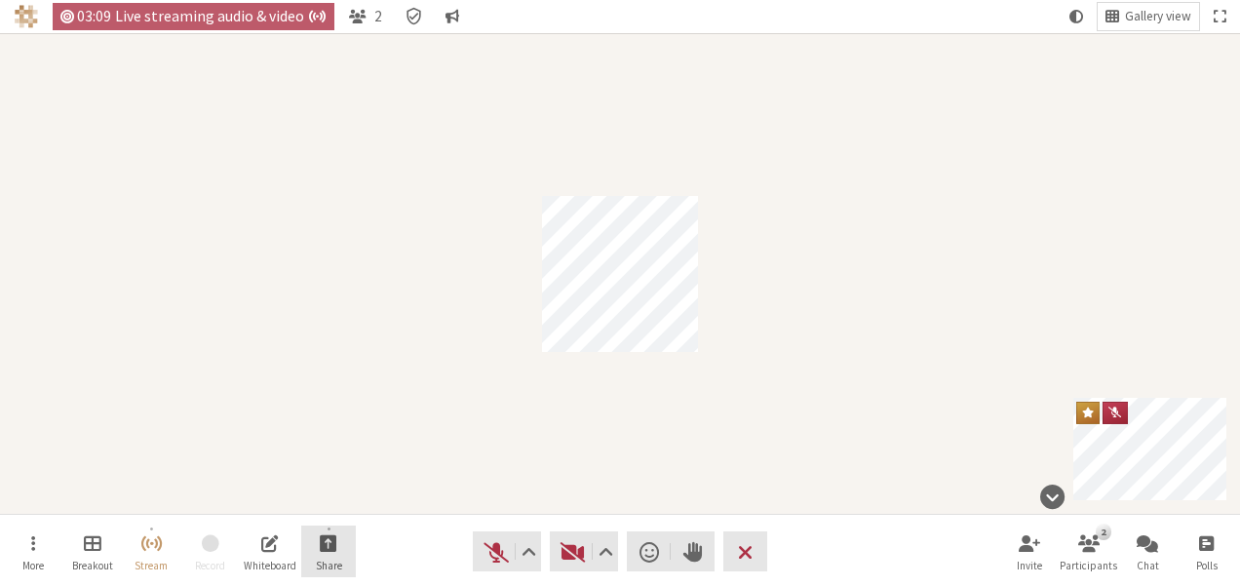
click at [333, 543] on span "Start sharing" at bounding box center [329, 542] width 18 height 22
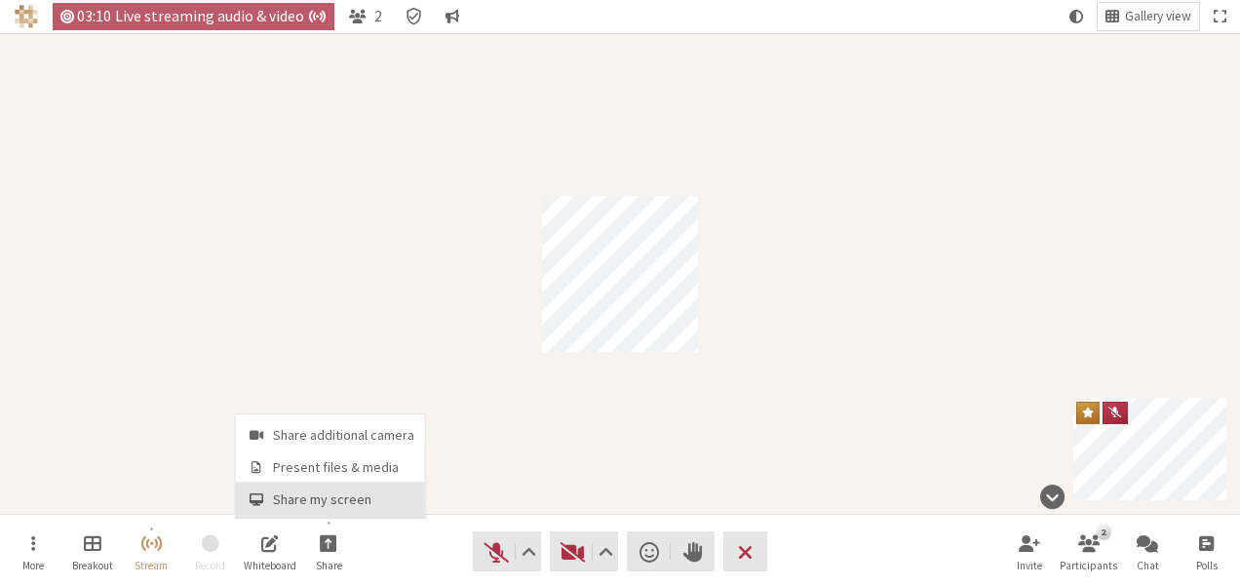
click at [324, 483] on button "Share my screen" at bounding box center [330, 498] width 189 height 35
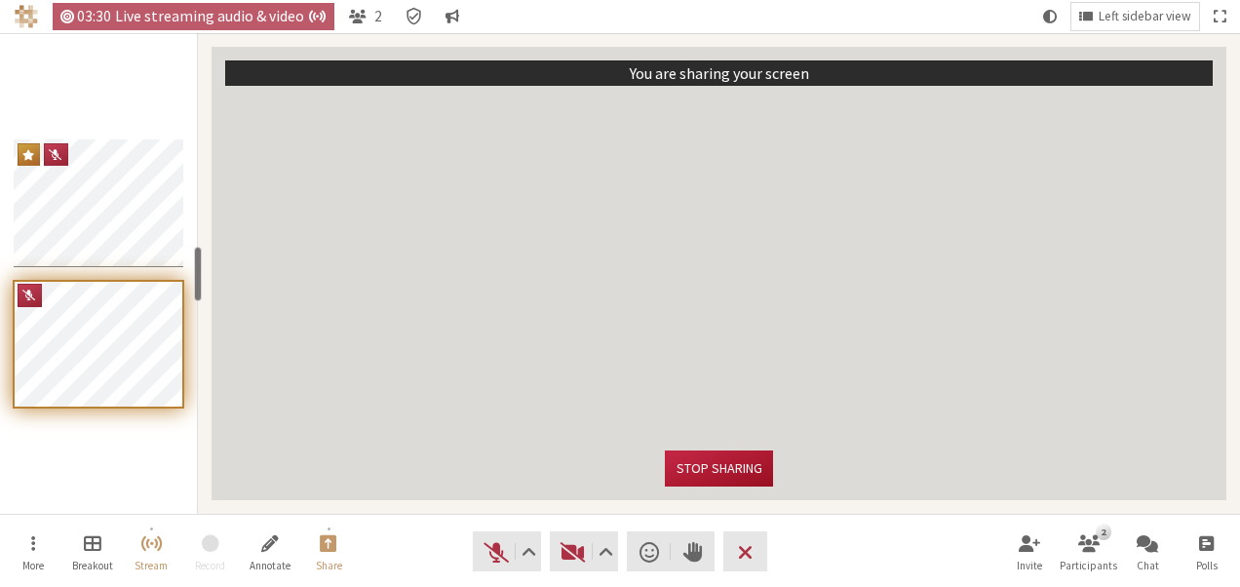
click at [737, 478] on button "Stop sharing" at bounding box center [718, 468] width 107 height 36
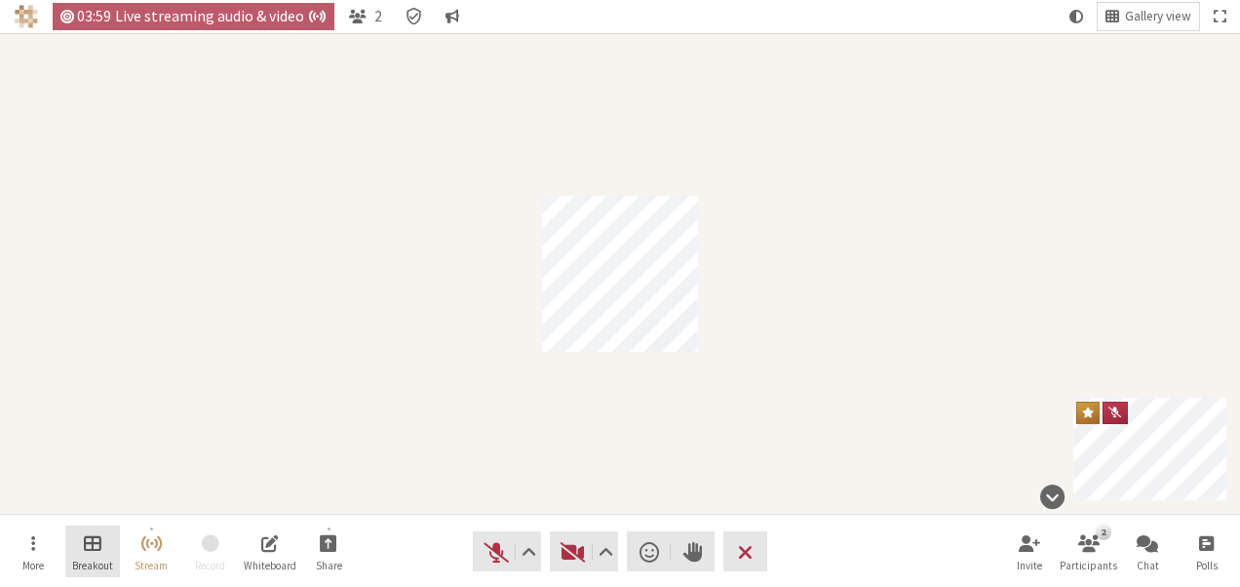
click at [96, 552] on span "Manage Breakout Rooms" at bounding box center [93, 542] width 18 height 22
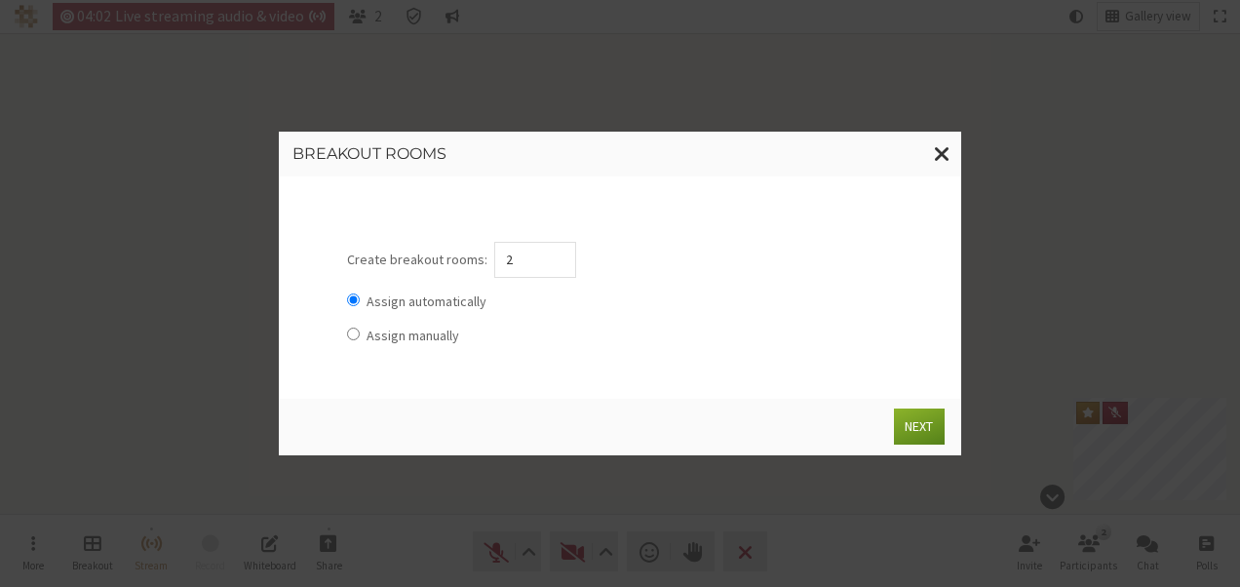
click at [349, 333] on input "Assign manually" at bounding box center [353, 333] width 13 height 13
radio input "true"
click at [916, 413] on button "Next" at bounding box center [919, 426] width 50 height 36
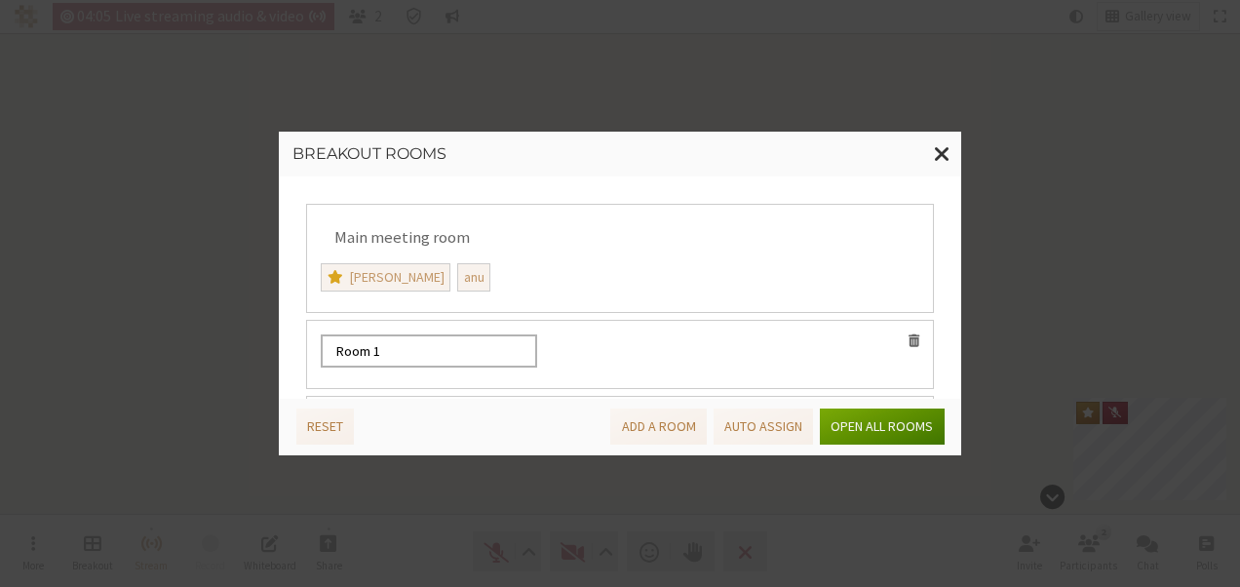
click at [916, 413] on button "Open all rooms" at bounding box center [882, 426] width 124 height 36
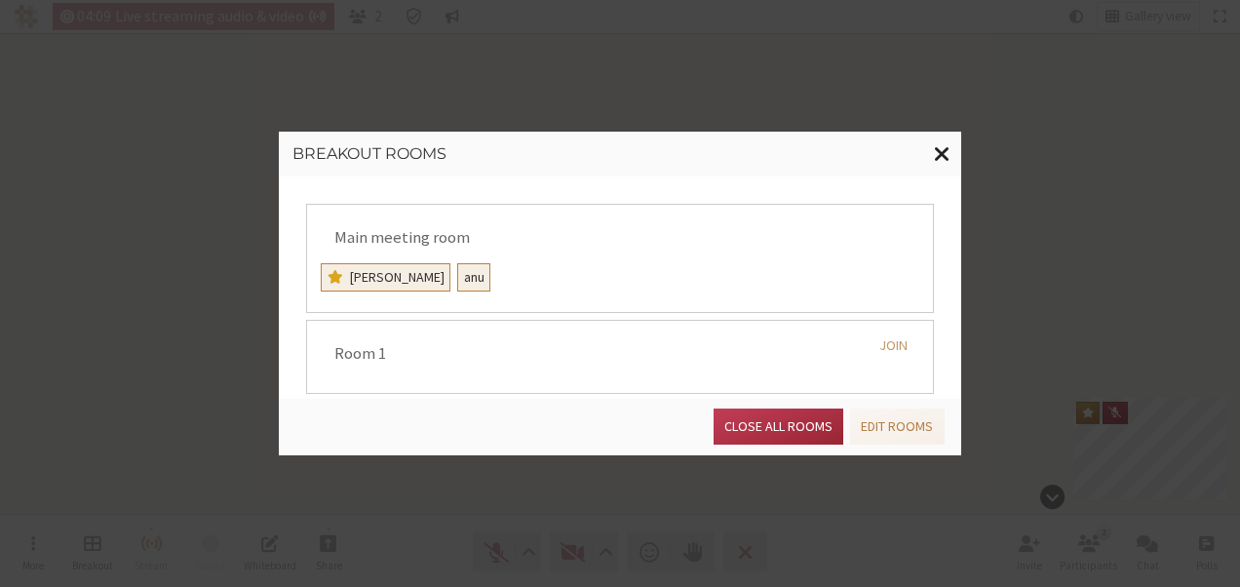
click at [939, 154] on span "Close modal" at bounding box center [942, 153] width 17 height 24
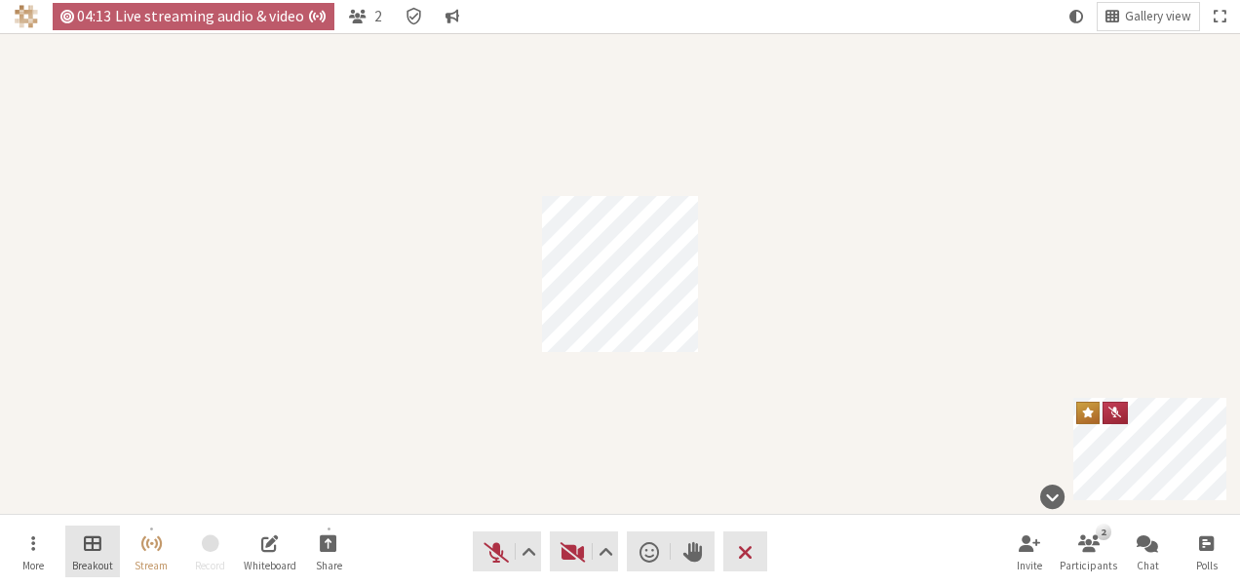
click at [93, 548] on span "Manage Breakout Rooms" at bounding box center [93, 542] width 18 height 22
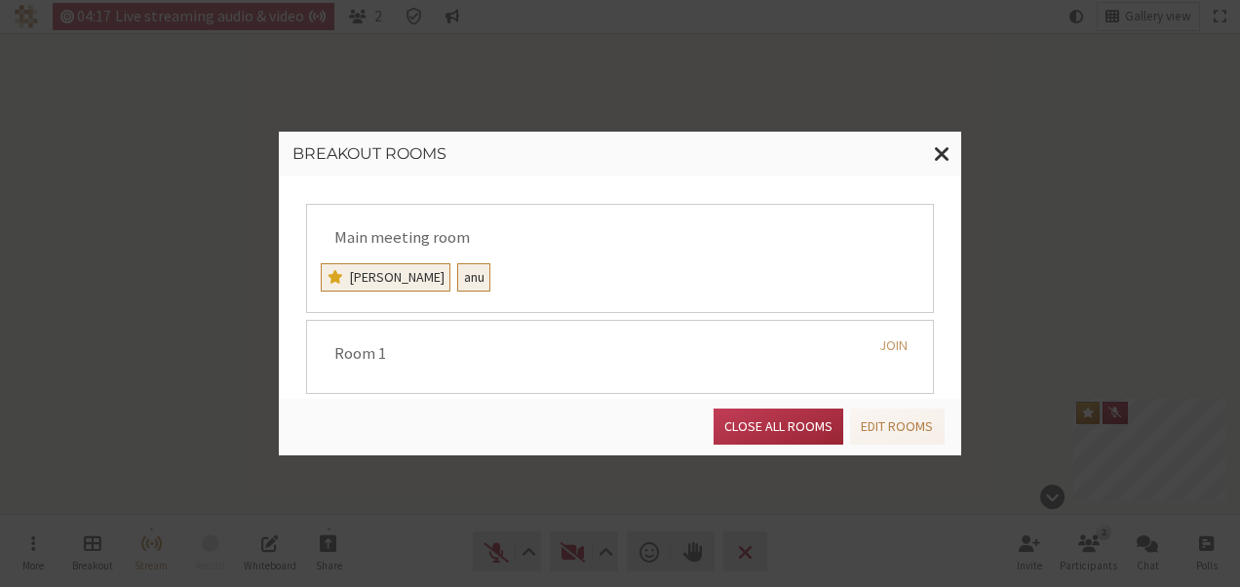
drag, startPoint x: 403, startPoint y: 273, endPoint x: 411, endPoint y: 348, distance: 75.4
click at [411, 348] on div "Main meeting room Anita anu Room 1 Join Room 2 Join" at bounding box center [620, 287] width 682 height 222
drag, startPoint x: 411, startPoint y: 277, endPoint x: 402, endPoint y: 375, distance: 98.9
click at [402, 375] on div "Main meeting room Anita anu Room 1 Join Room 2 Join" at bounding box center [620, 287] width 682 height 222
drag, startPoint x: 357, startPoint y: 278, endPoint x: 403, endPoint y: 423, distance: 152.6
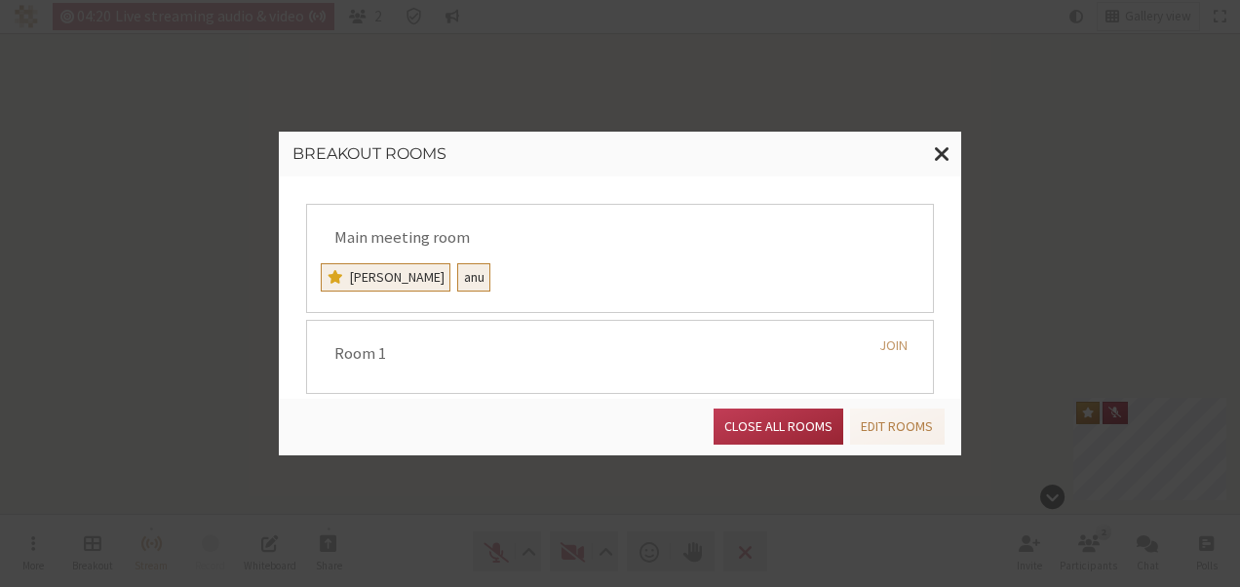
click at [403, 423] on div "Breakout rooms Main meeting room Anita anu Room 1 Join Room 2 Join Close all ro…" at bounding box center [620, 293] width 682 height 323
click at [890, 341] on button "Join" at bounding box center [893, 345] width 51 height 37
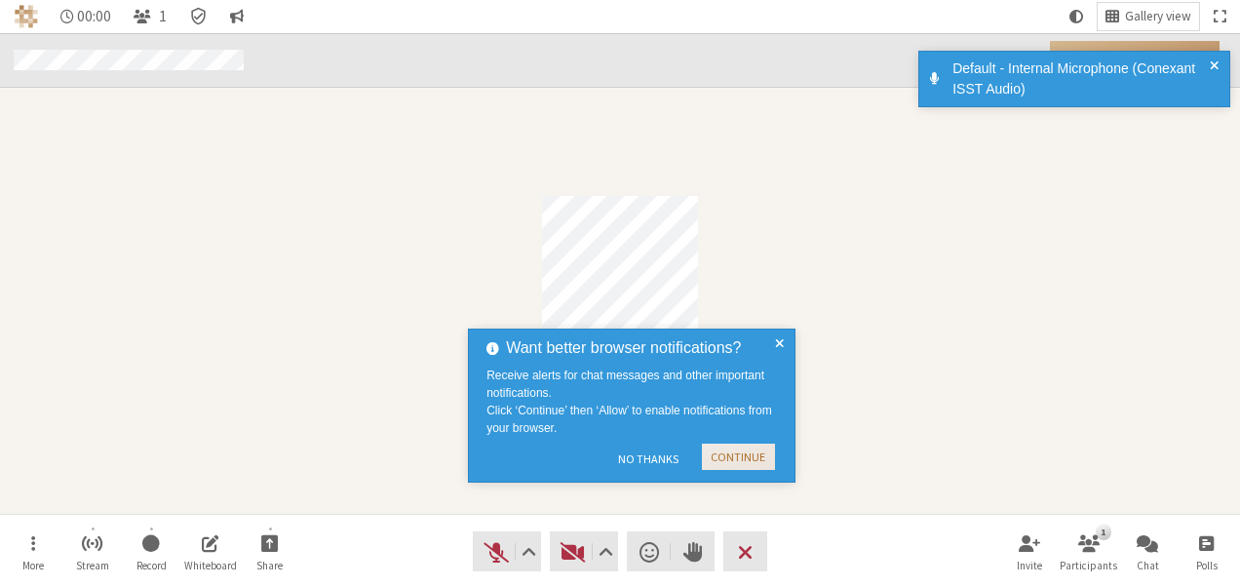
click at [747, 454] on button "Continue" at bounding box center [738, 456] width 73 height 26
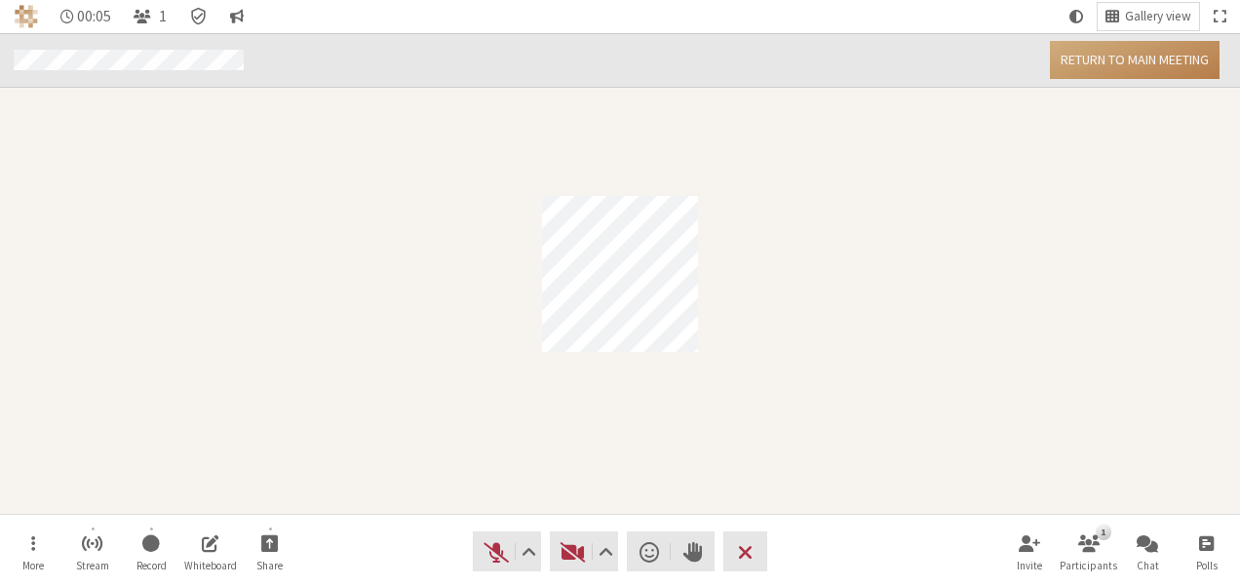
click at [1150, 55] on button "Return to main meeting" at bounding box center [1135, 60] width 170 height 38
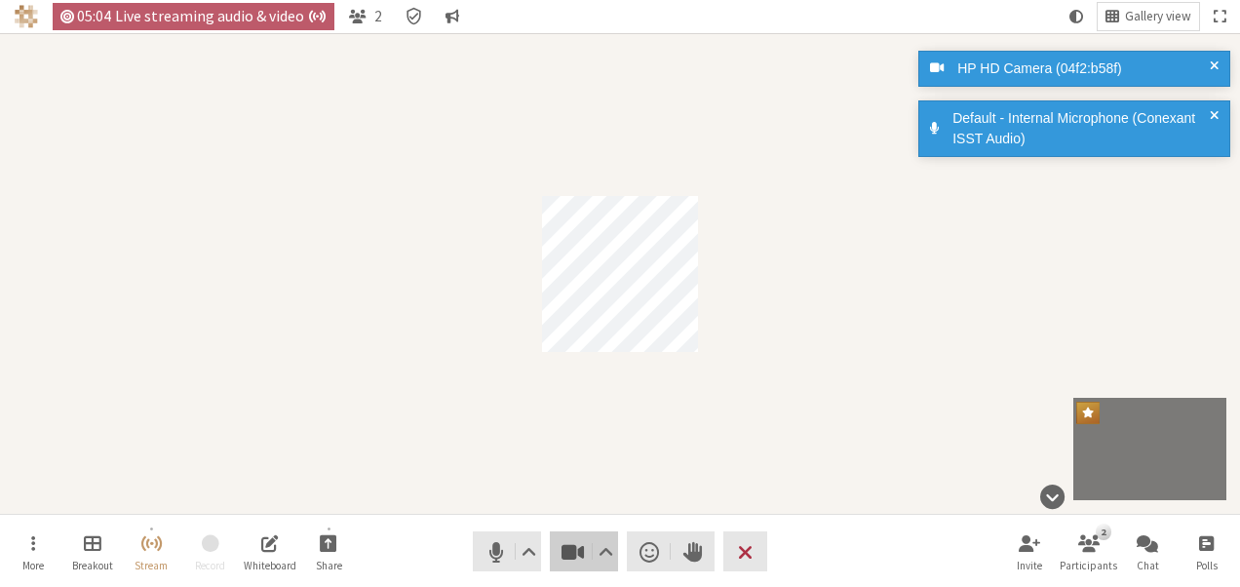
click at [571, 549] on span "Stop video (Alt+V)" at bounding box center [572, 551] width 27 height 27
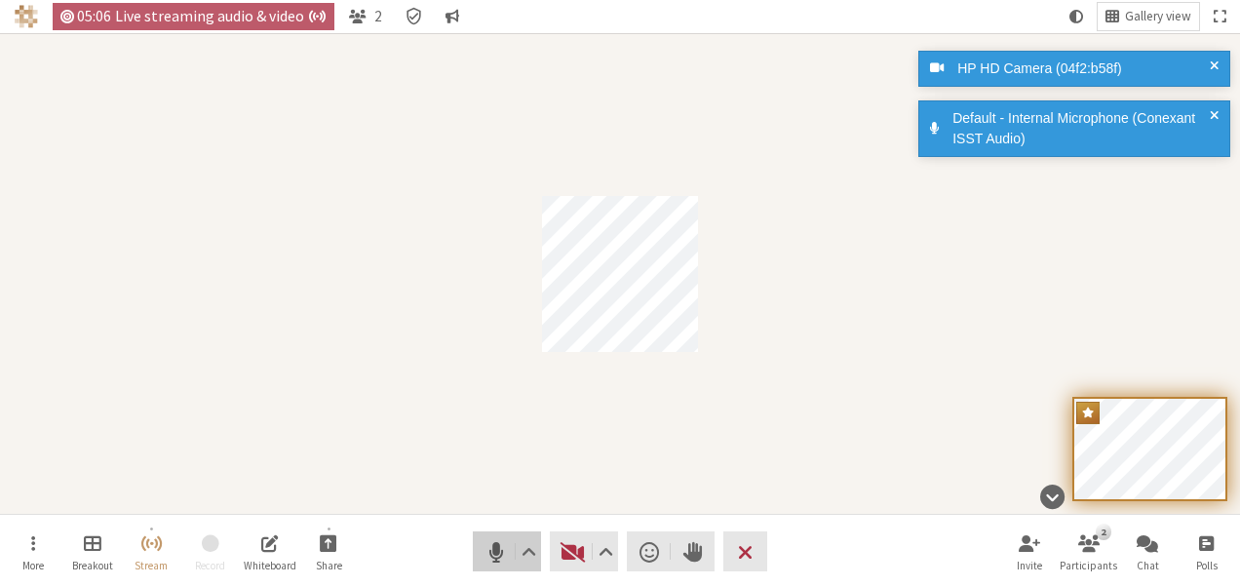
click at [501, 552] on span "Mute (Alt+A)" at bounding box center [495, 551] width 27 height 27
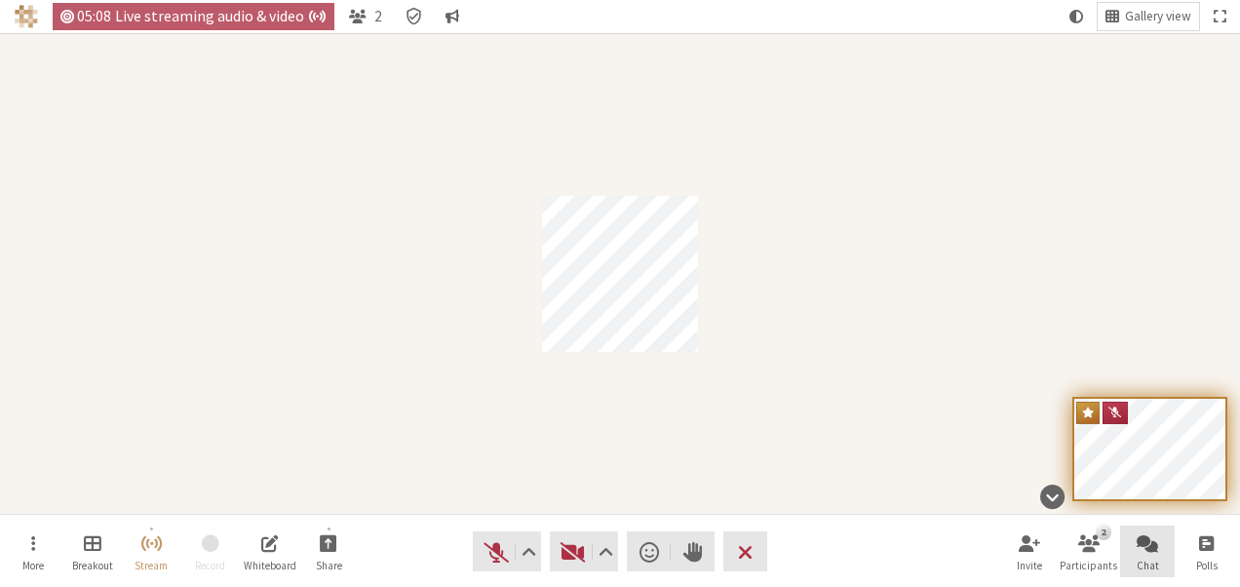
click at [1162, 552] on button "Chat" at bounding box center [1147, 551] width 55 height 53
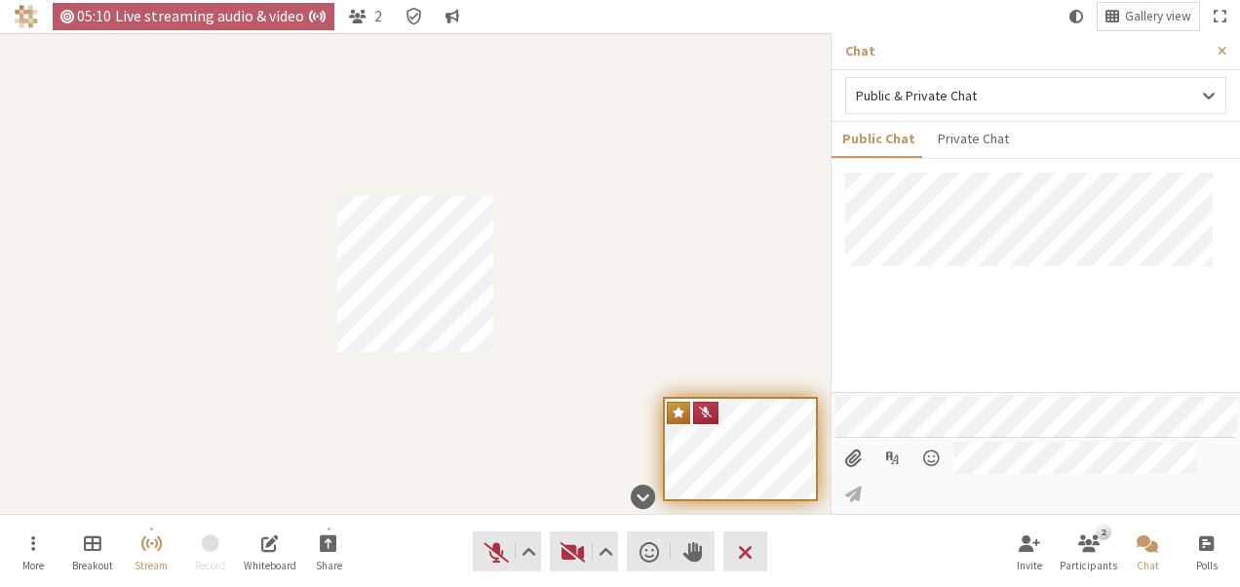
click at [847, 475] on input "File picker" at bounding box center [853, 457] width 36 height 33
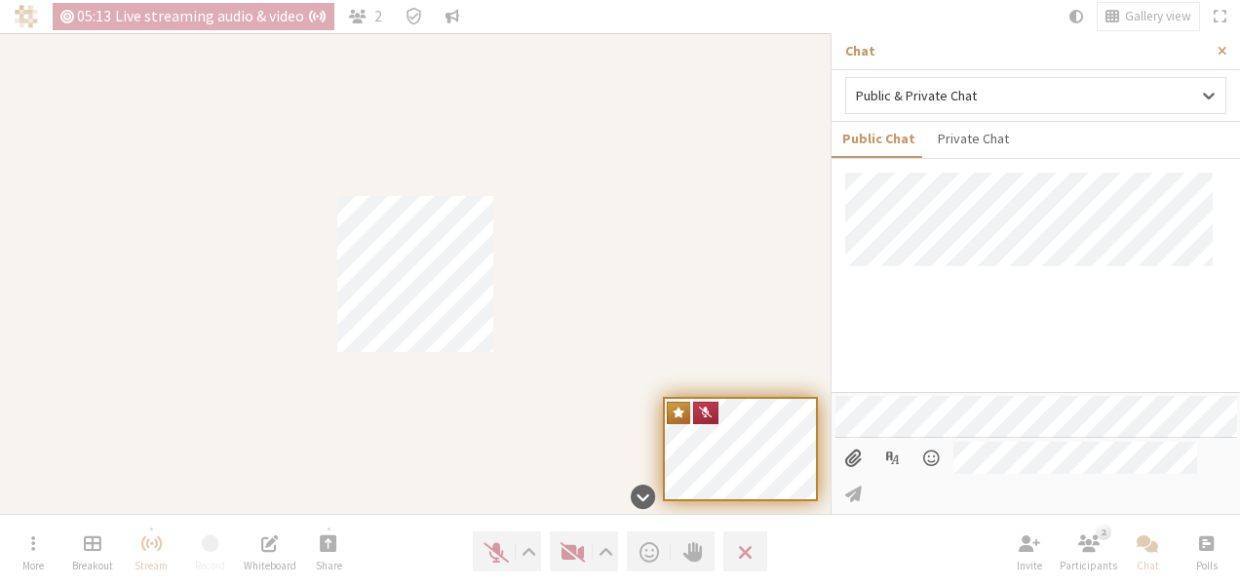
type input "C:\fakepath\hand raise.png"
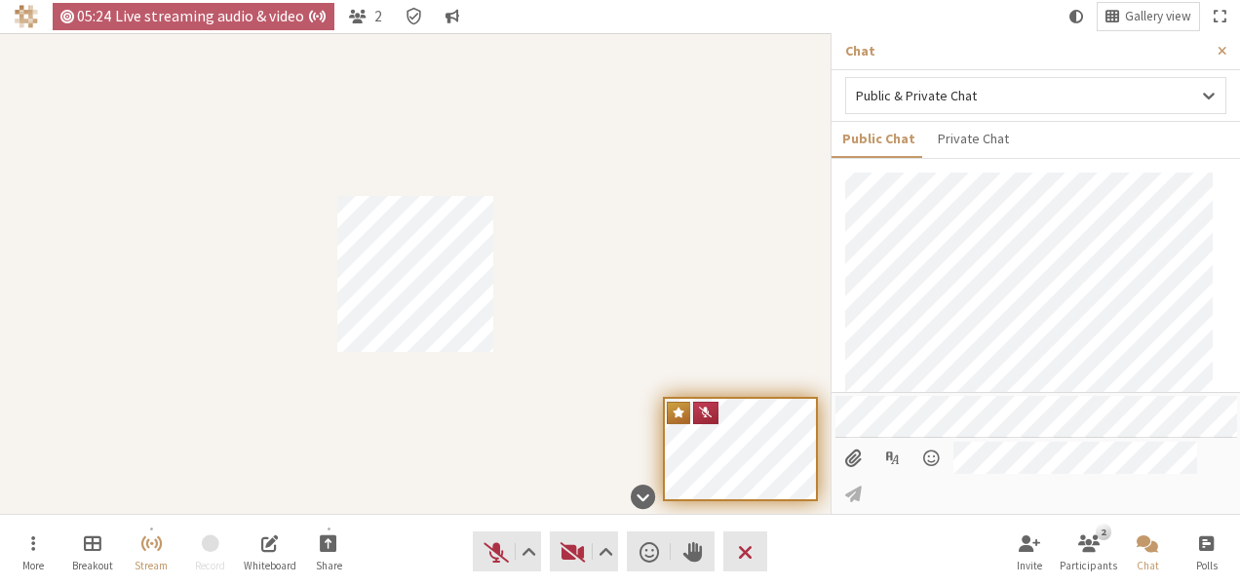
scroll to position [161, 0]
click at [1218, 39] on button "Close sidebar" at bounding box center [1222, 51] width 36 height 36
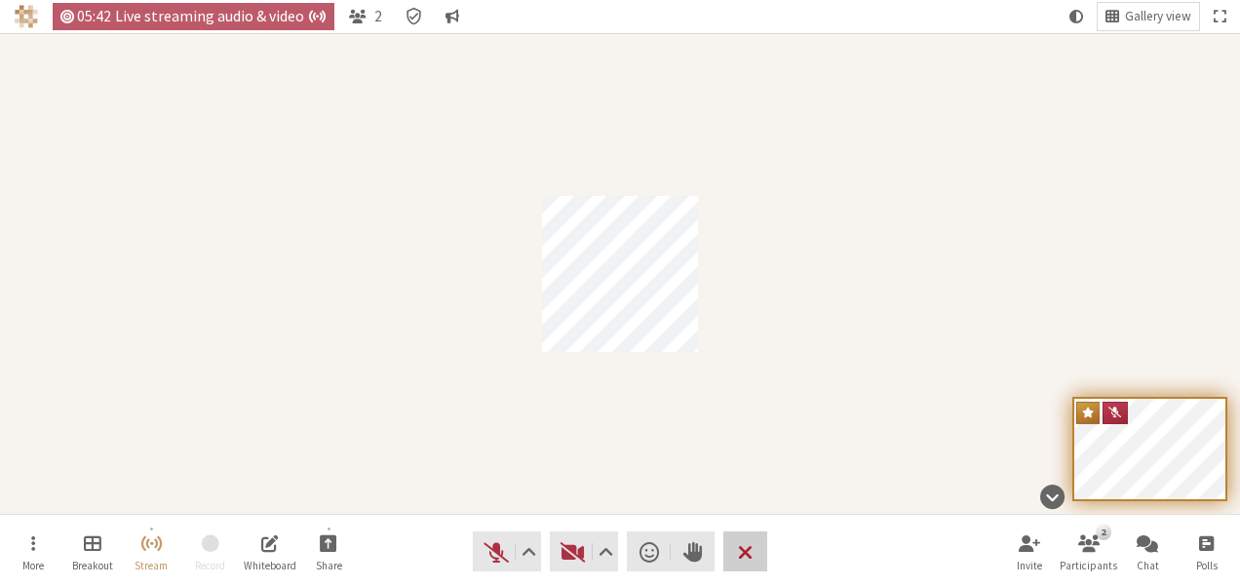
click at [741, 552] on span "End or leave meeting" at bounding box center [745, 551] width 15 height 27
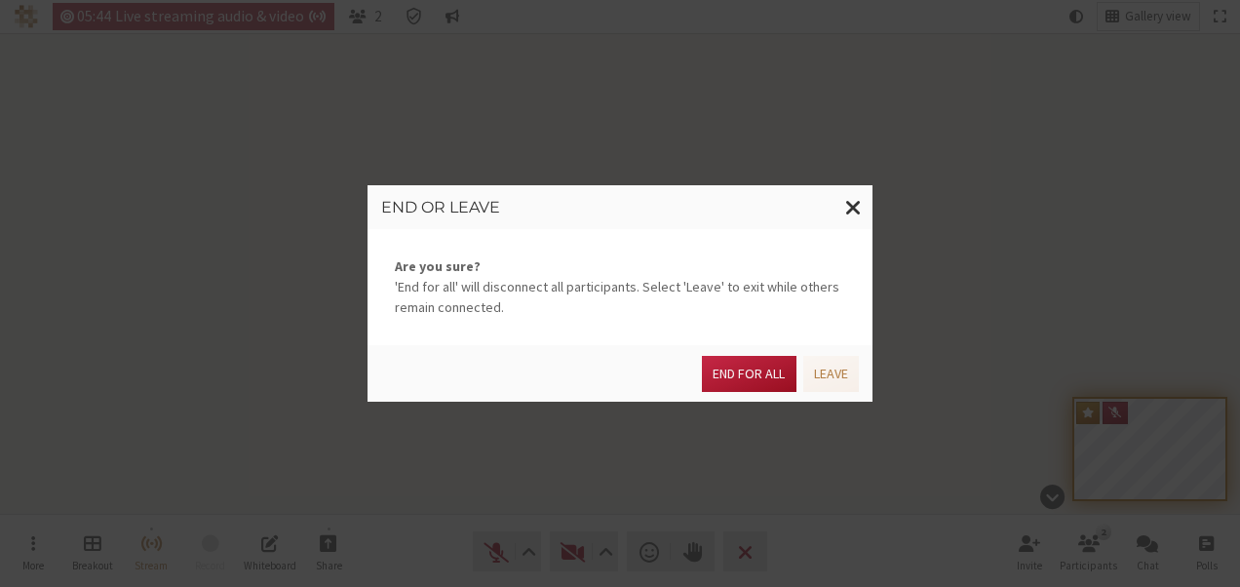
click at [741, 380] on button "End for all" at bounding box center [749, 374] width 94 height 36
